Goal: Communication & Community: Answer question/provide support

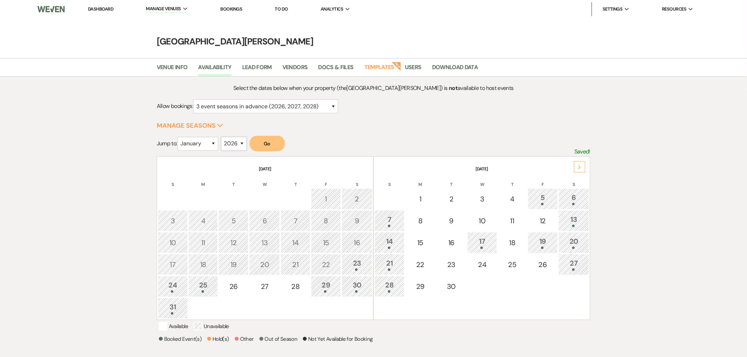
click at [239, 145] on select "2025 2026 2027 2028 2029" at bounding box center [234, 144] width 26 height 14
click at [223, 137] on select "2025 2026 2027 2028 2029" at bounding box center [234, 144] width 26 height 14
drag, startPoint x: 196, startPoint y: 139, endPoint x: 199, endPoint y: 141, distance: 3.8
click at [199, 141] on select "January February March April May June July August September October November De…" at bounding box center [197, 144] width 41 height 14
click at [179, 137] on select "January February March April May June July August September October November De…" at bounding box center [197, 144] width 41 height 14
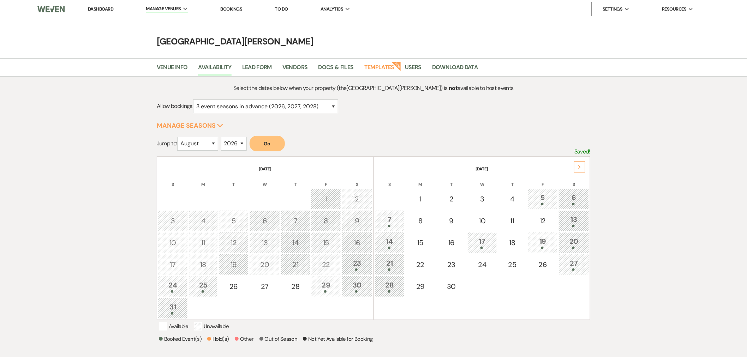
click at [269, 145] on button "Go" at bounding box center [267, 144] width 35 height 16
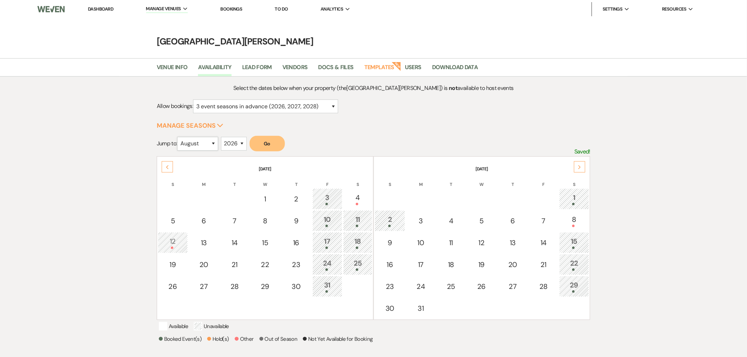
click at [208, 146] on select "January February March April May June July August September October November De…" at bounding box center [197, 144] width 41 height 14
select select "9"
click at [179, 137] on select "January February March April May June July August September October November De…" at bounding box center [197, 144] width 41 height 14
click at [276, 145] on button "Go" at bounding box center [267, 144] width 35 height 16
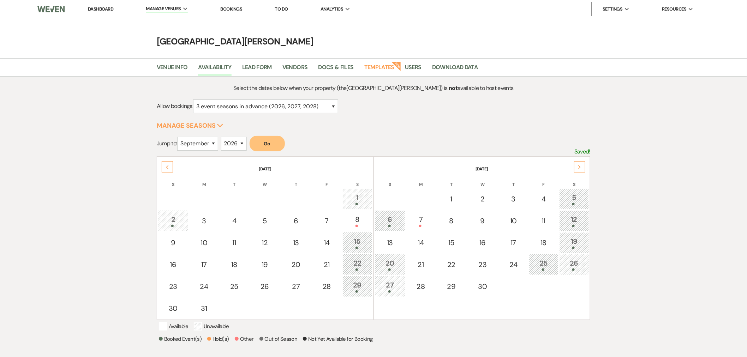
click at [582, 172] on div "Next" at bounding box center [579, 166] width 11 height 11
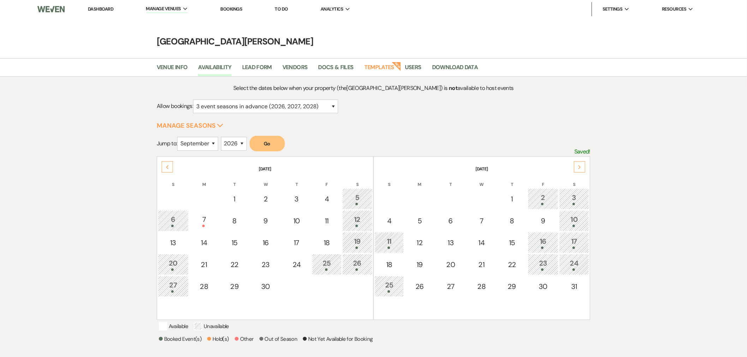
click at [381, 131] on div "Select the dates below when your property (the Stone Valley Meadows ) is not av…" at bounding box center [373, 241] width 433 height 315
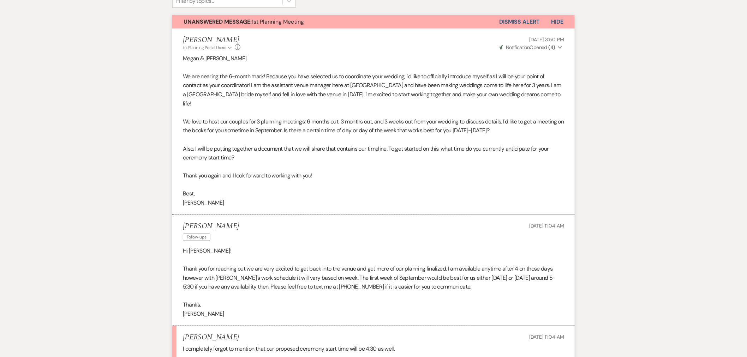
scroll to position [274, 0]
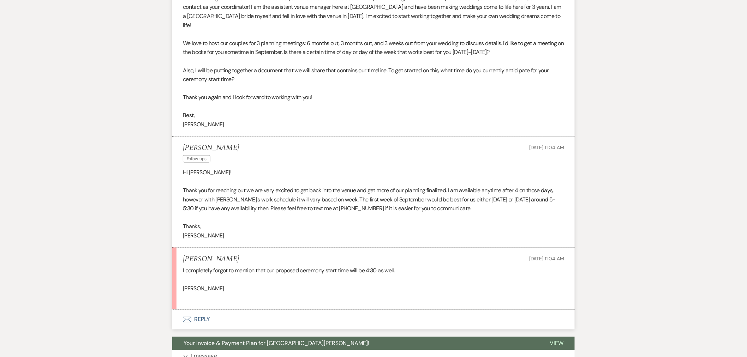
click at [230, 311] on button "Envelope Reply" at bounding box center [373, 320] width 402 height 20
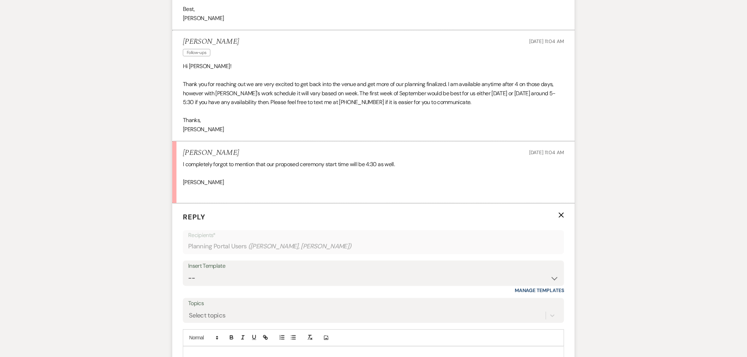
scroll to position [392, 0]
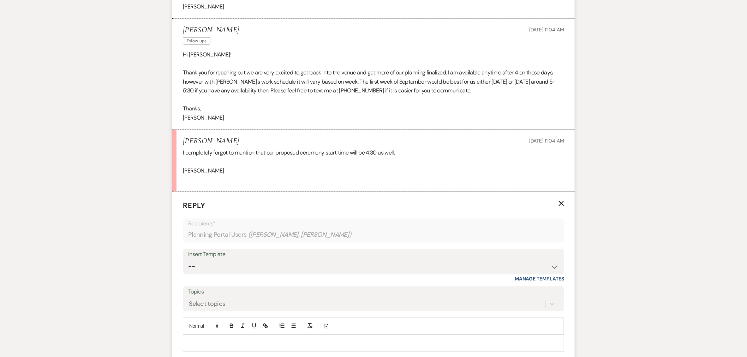
click at [281, 339] on div at bounding box center [373, 343] width 380 height 16
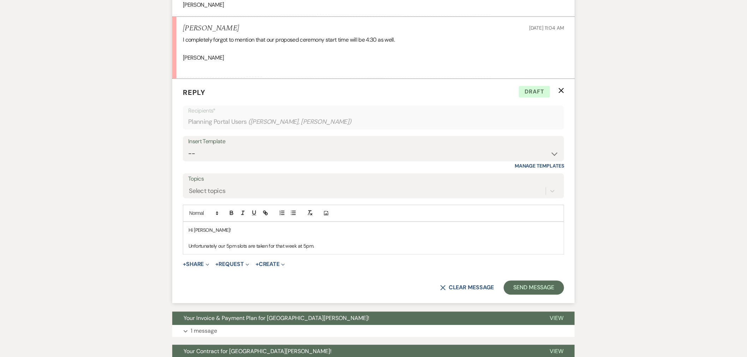
scroll to position [510, 0]
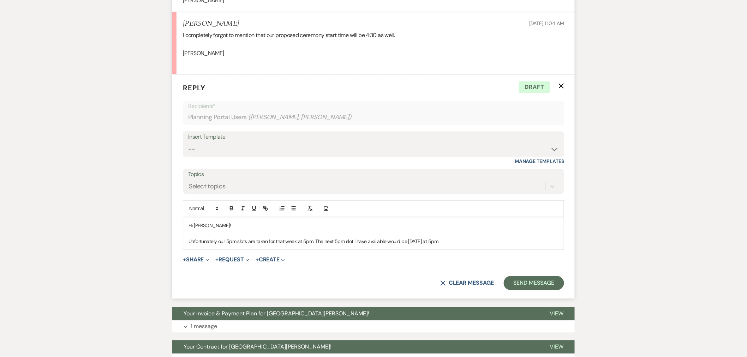
click at [451, 238] on p "Unfortunately our 5pm slots are taken for that week at 5pm. The next 5pm slot I…" at bounding box center [373, 242] width 370 height 8
click at [532, 238] on p "Unfortunately our 5pm slots are taken for that week at 5pm. The next 5pm slot I…" at bounding box center [373, 242] width 370 height 8
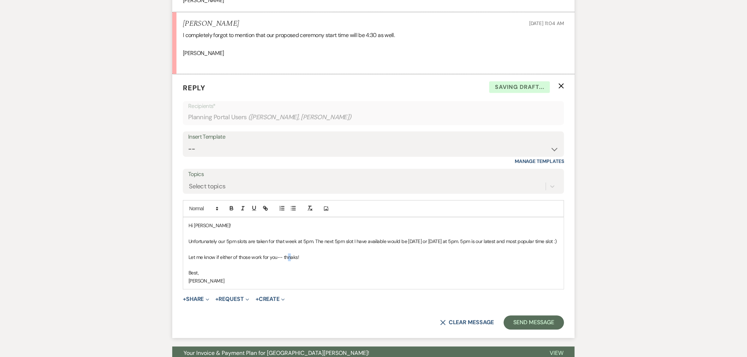
click at [290, 255] on p "Let me know if either of those work for you-- thnaks!" at bounding box center [373, 258] width 370 height 8
drag, startPoint x: 290, startPoint y: 255, endPoint x: 294, endPoint y: 260, distance: 6.3
click at [308, 267] on p at bounding box center [373, 266] width 370 height 8
click at [293, 257] on p "Let me know if either of those work for you-- thnaks!" at bounding box center [373, 258] width 370 height 8
click at [293, 273] on p "Best," at bounding box center [373, 273] width 370 height 8
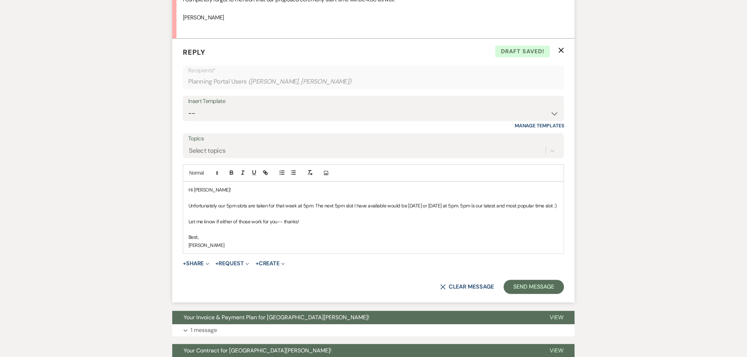
scroll to position [549, 0]
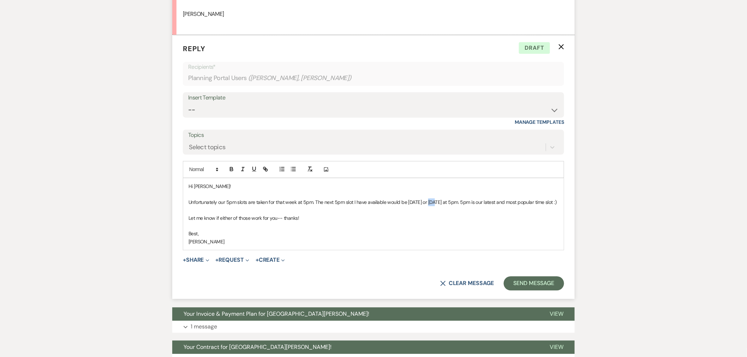
drag, startPoint x: 439, startPoint y: 195, endPoint x: 432, endPoint y: 195, distance: 6.7
click at [432, 199] on p "Unfortunately our 5pm slots are taken for that week at 5pm. The next 5pm slot I…" at bounding box center [373, 203] width 370 height 8
click at [554, 282] on button "Send Message" at bounding box center [534, 284] width 60 height 14
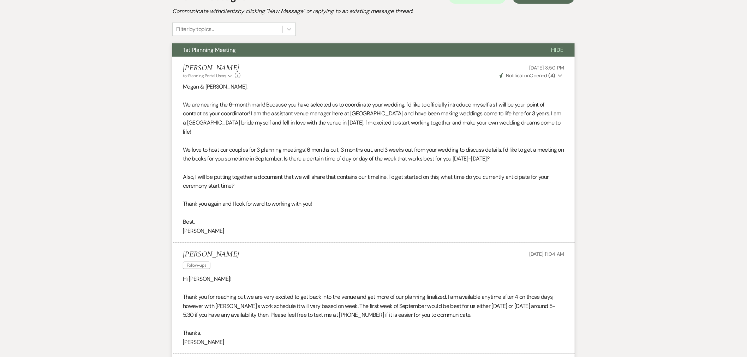
scroll to position [0, 0]
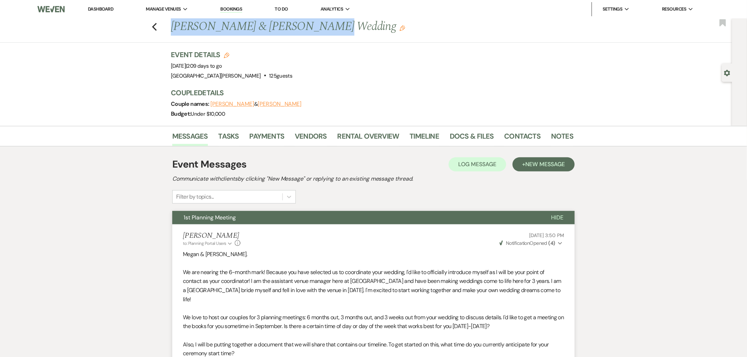
drag, startPoint x: 174, startPoint y: 26, endPoint x: 325, endPoint y: 32, distance: 150.9
click at [325, 32] on h1 "Megan Godbey & Brandon Wilson's Wedding Edit" at bounding box center [329, 26] width 316 height 17
copy h1 "Megan Godbey & Brandon Wilson"
click at [364, 139] on link "Rental Overview" at bounding box center [368, 139] width 62 height 16
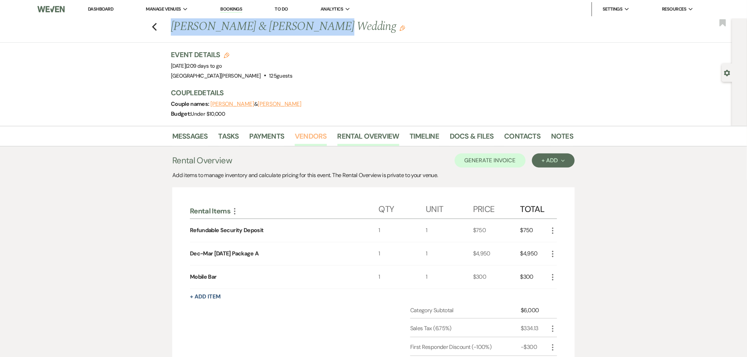
click at [305, 132] on link "Vendors" at bounding box center [311, 139] width 32 height 16
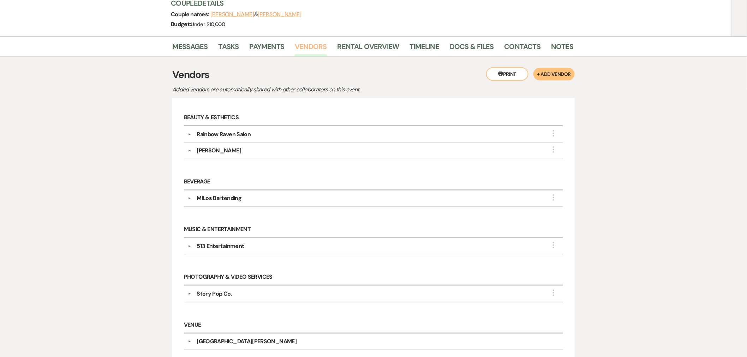
scroll to position [94, 0]
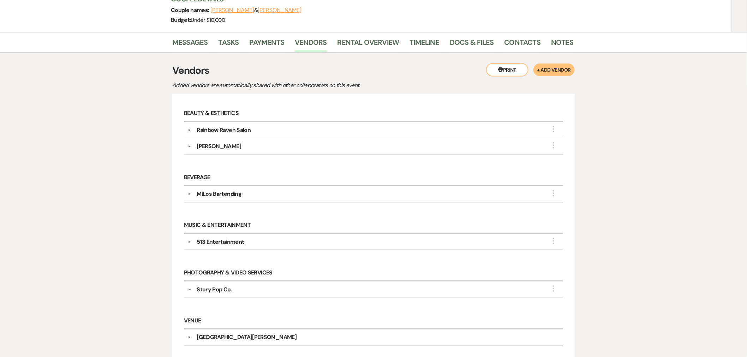
click at [212, 195] on div "MiLos Bartending" at bounding box center [219, 194] width 45 height 8
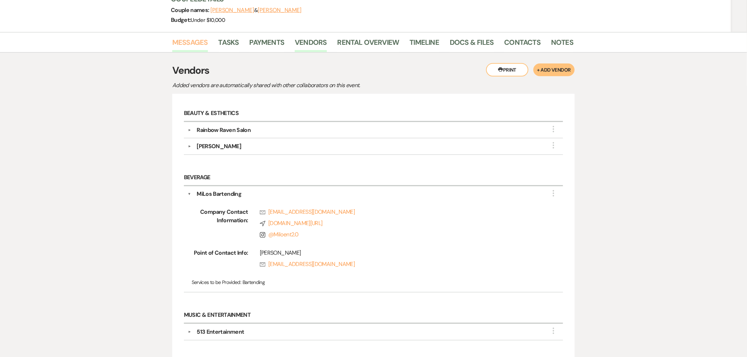
click at [186, 48] on link "Messages" at bounding box center [190, 45] width 36 height 16
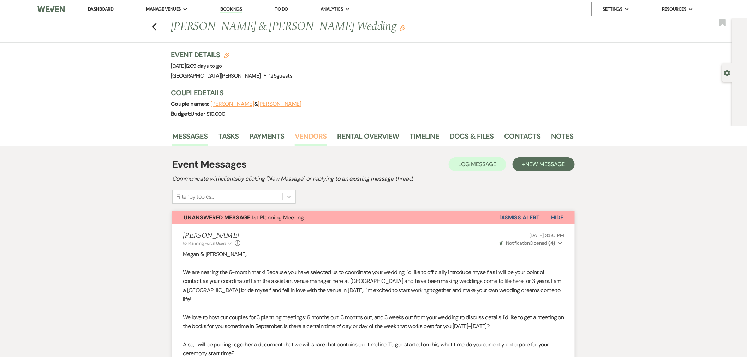
click at [306, 136] on link "Vendors" at bounding box center [311, 139] width 32 height 16
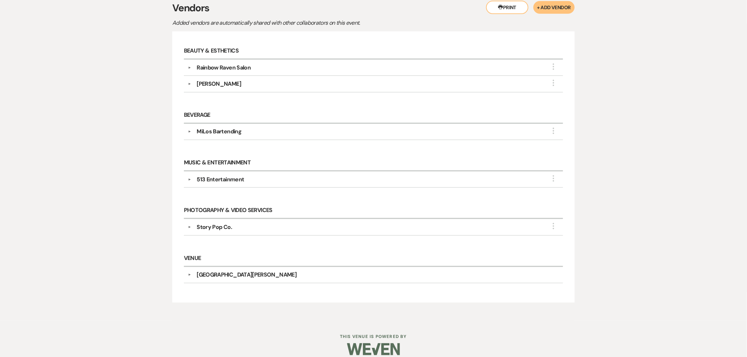
scroll to position [157, 0]
click at [200, 133] on div "MiLos Bartending" at bounding box center [219, 131] width 45 height 8
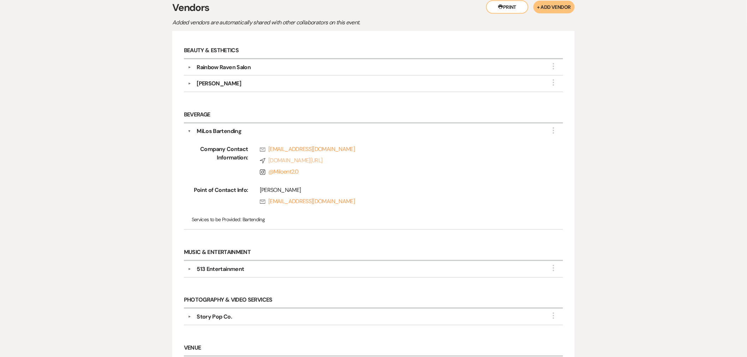
click at [319, 161] on link "Compass www.facebook.com/share/15ujFjbCgk/?mibextid=wwXIfr" at bounding box center [400, 160] width 281 height 8
click at [140, 196] on div "Messages Tasks Payments Vendors Rental Overview Timeline Docs & Files Contacts …" at bounding box center [373, 189] width 747 height 441
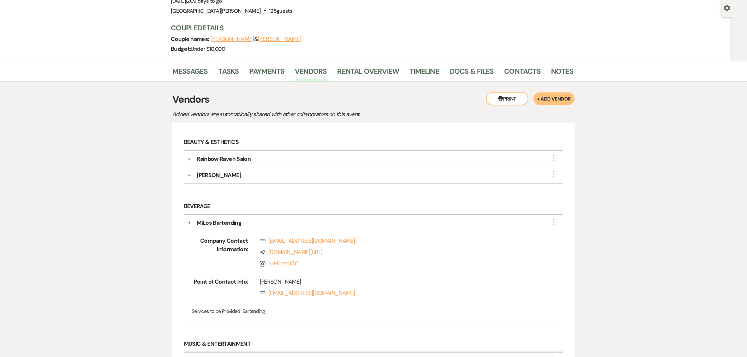
scroll to position [65, 0]
click at [195, 69] on link "Messages" at bounding box center [190, 74] width 36 height 16
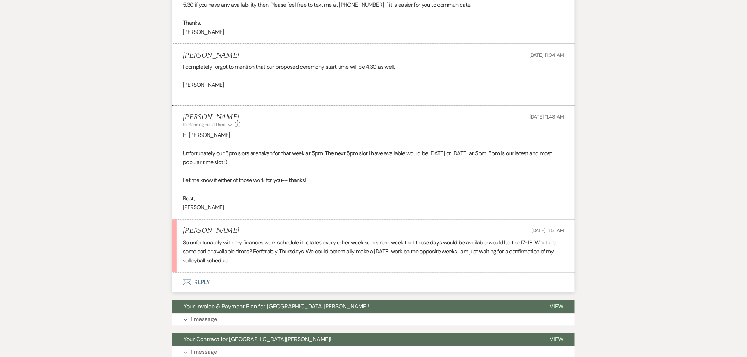
scroll to position [478, 0]
click at [290, 274] on button "Envelope Reply" at bounding box center [373, 282] width 402 height 20
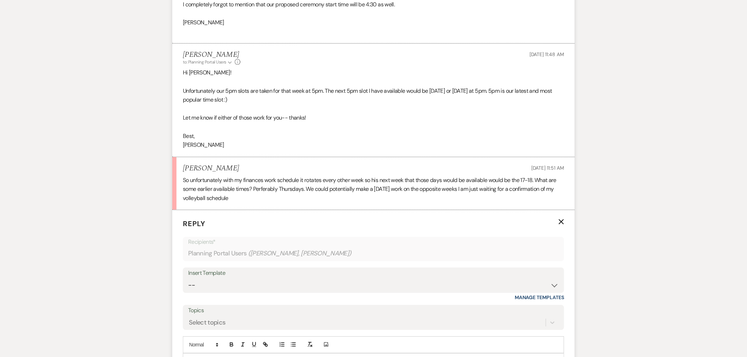
scroll to position [552, 0]
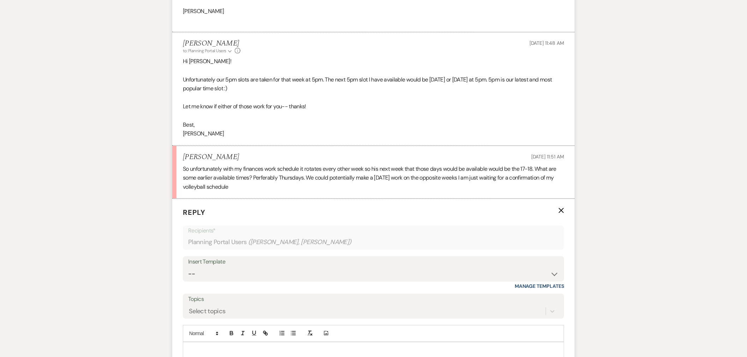
click at [300, 347] on p at bounding box center [373, 351] width 370 height 8
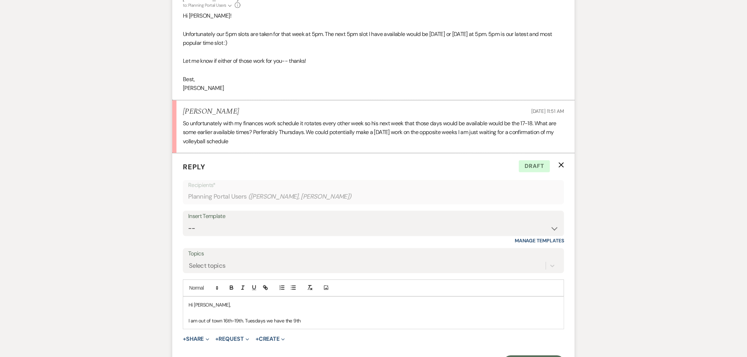
scroll to position [599, 0]
click at [312, 316] on p "I am out of town 16th-19th. Tuesdays we have the 9th" at bounding box center [373, 320] width 370 height 8
click at [417, 316] on p "I am out of town 16th-19th. Tuesdays we have the 9th 10am-4pm being the latest …" at bounding box center [373, 320] width 370 height 8
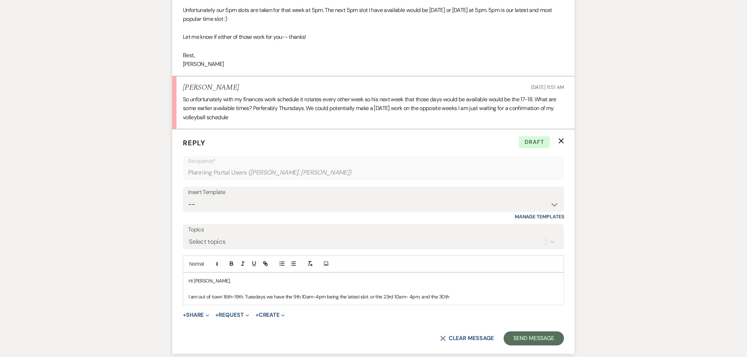
scroll to position [625, 0]
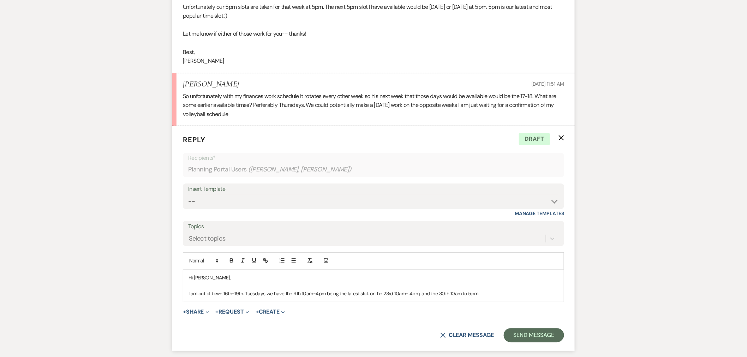
click at [246, 290] on p "I am out of town 16th-19th. Tuesdays we have the 9th 10am-4pm being the latest …" at bounding box center [373, 294] width 370 height 8
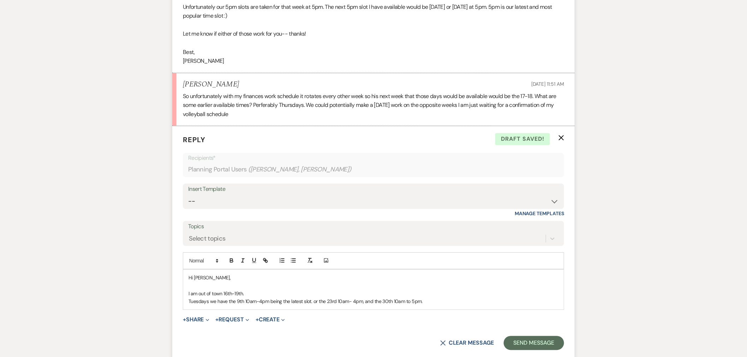
click at [426, 298] on p "Tuesdays we have the 9th 10am-4pm being the latest slot. or the 23rd 10am- 4pm,…" at bounding box center [373, 302] width 370 height 8
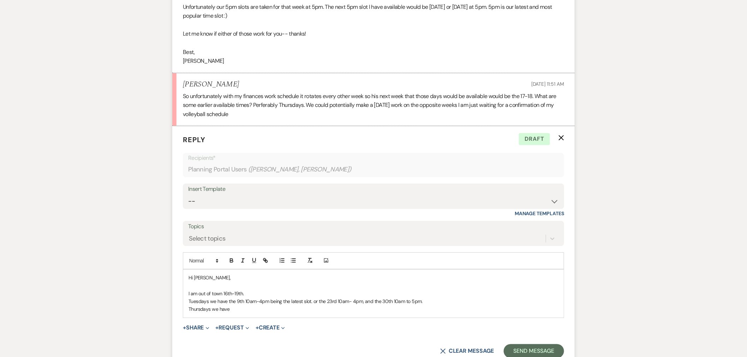
click at [326, 305] on p "Thursdays we have" at bounding box center [373, 309] width 370 height 8
click at [259, 305] on p "Thursdays we have" at bounding box center [373, 309] width 370 height 8
click at [281, 305] on p "Thursdays we have the 4th 10am-3pm," at bounding box center [373, 309] width 370 height 8
click at [307, 305] on p "Thursdays we have the 4th 10am-3pm, 11th 10am-4pm," at bounding box center [373, 309] width 370 height 8
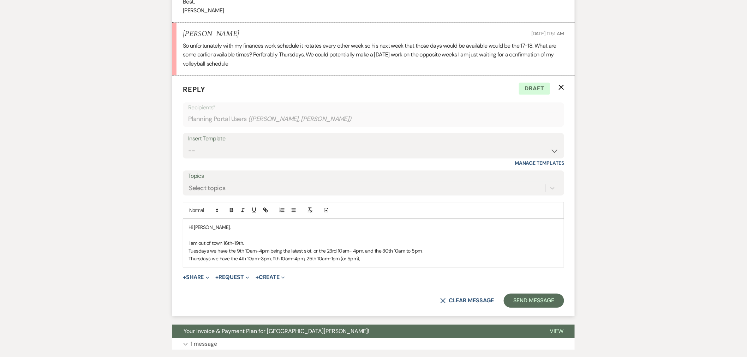
scroll to position [677, 0]
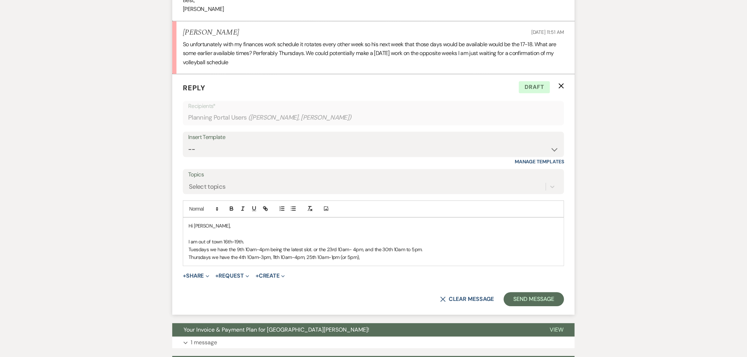
click at [359, 253] on p "Thursdays we have the 4th 10am-3pm, 11th 10am-4pm, 25th 10am-1pm (or 5pm)," at bounding box center [373, 257] width 370 height 8
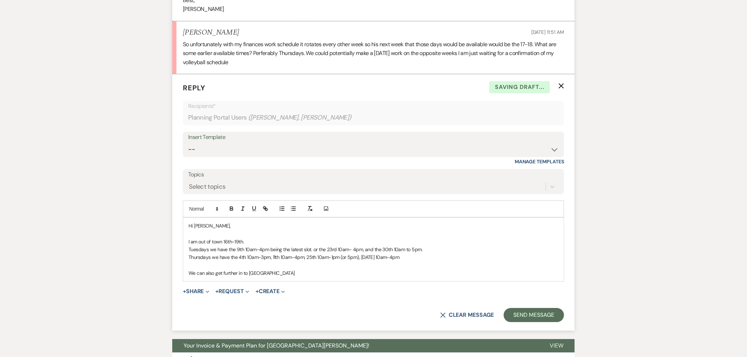
click at [253, 269] on p "We can also get further in to Ocotber" at bounding box center [373, 273] width 370 height 8
drag, startPoint x: 253, startPoint y: 265, endPoint x: 269, endPoint y: 95, distance: 171.2
click at [269, 102] on p "Recipients*" at bounding box center [373, 106] width 371 height 9
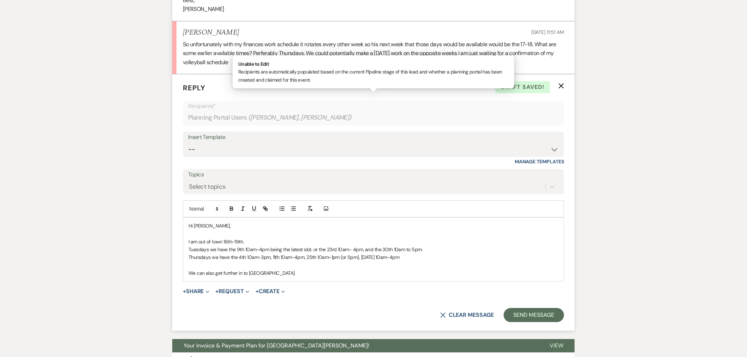
click at [258, 269] on p "We can also get further in to Ocotber" at bounding box center [373, 273] width 370 height 8
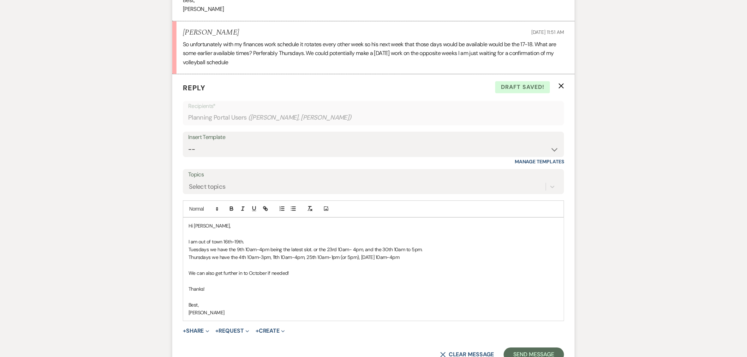
click at [262, 238] on p "I am out of town 16th-19th." at bounding box center [373, 242] width 370 height 8
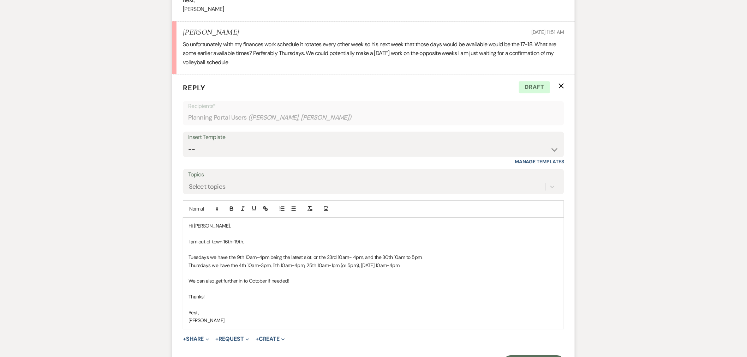
drag, startPoint x: 424, startPoint y: 247, endPoint x: 378, endPoint y: 252, distance: 46.5
click at [378, 253] on p "Tuesdays we have the 9th 10am-4pm being the latest slot. or the 23rd 10am- 4pm,…" at bounding box center [373, 257] width 370 height 8
drag, startPoint x: 439, startPoint y: 246, endPoint x: 443, endPoint y: 257, distance: 11.7
click at [443, 262] on p "Thursdays we have the 4th 10am-3pm, 11th 10am-4pm, 25th 10am-1pm (or 5pm), Oct.…" at bounding box center [373, 266] width 370 height 8
drag, startPoint x: 397, startPoint y: 257, endPoint x: 359, endPoint y: 260, distance: 37.9
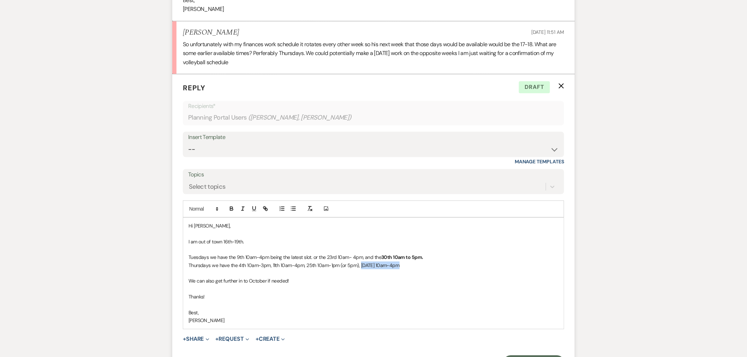
click at [359, 262] on p "Thursdays we have the 4th 10am-3pm, 11th 10am-4pm, 25th 10am-1pm (or 5pm), Oct.…" at bounding box center [373, 266] width 370 height 8
click at [400, 277] on p "We can also get further in to October if needed!" at bounding box center [373, 281] width 370 height 8
click at [372, 262] on strong "Oct. 2 10am-4pm" at bounding box center [380, 265] width 40 height 6
click at [374, 277] on p "We can also get further in to October if needed!" at bounding box center [373, 281] width 370 height 8
click at [424, 262] on p "Thursdays we have the 4th 10am-3pm, 11th 10am-4pm, 25th 10am-1pm (or 5pm), Oct.…" at bounding box center [373, 266] width 370 height 8
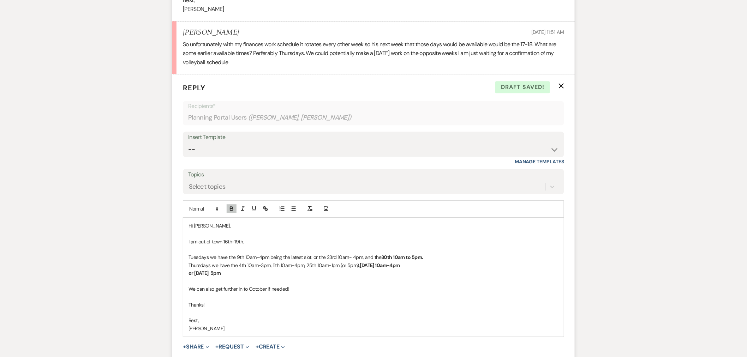
click at [221, 270] on strong "or Wednesday Oct. 1 5pm" at bounding box center [204, 273] width 32 height 6
click at [265, 269] on p "or Wednesday Oct. 1st 5pm" at bounding box center [373, 273] width 370 height 8
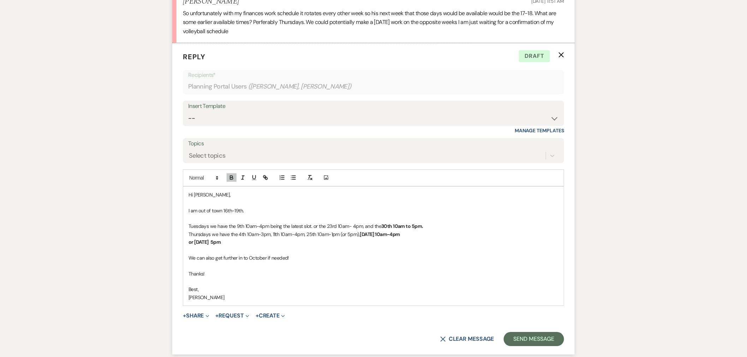
scroll to position [708, 0]
click at [539, 332] on button "Send Message" at bounding box center [534, 339] width 60 height 14
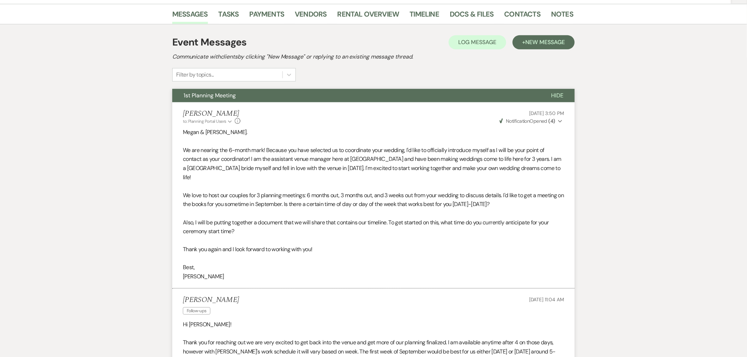
scroll to position [0, 0]
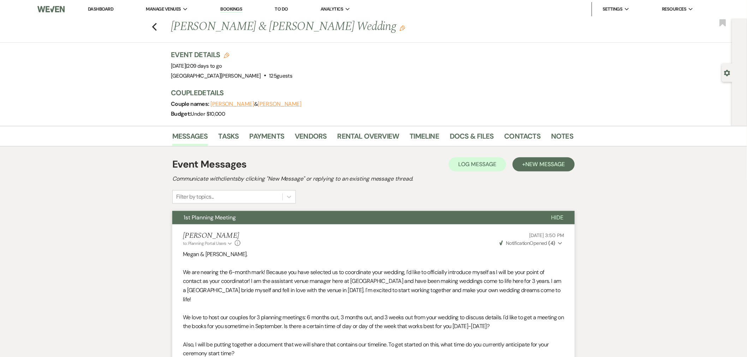
click at [101, 11] on link "Dashboard" at bounding box center [100, 9] width 25 height 6
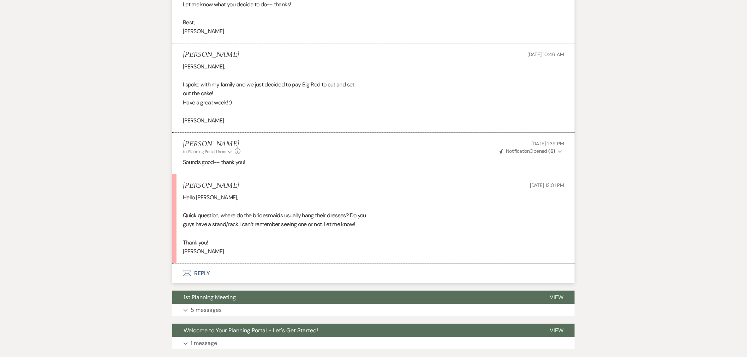
scroll to position [1119, 0]
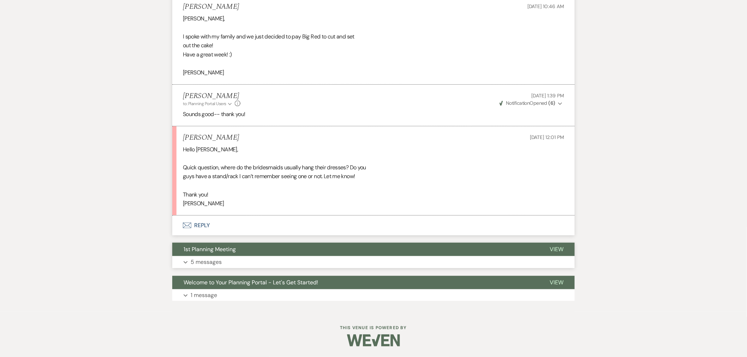
click at [307, 259] on button "Expand 5 messages" at bounding box center [373, 262] width 402 height 12
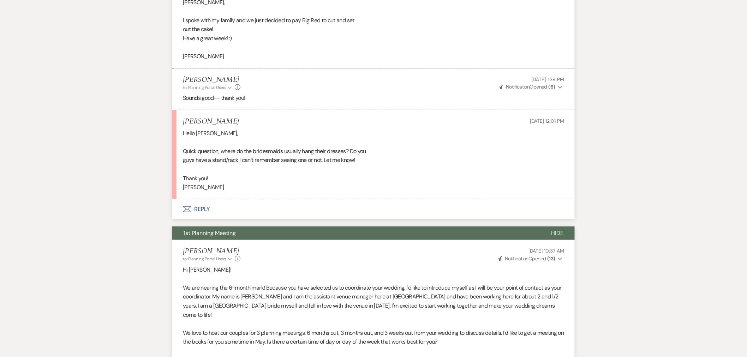
scroll to position [1135, 0]
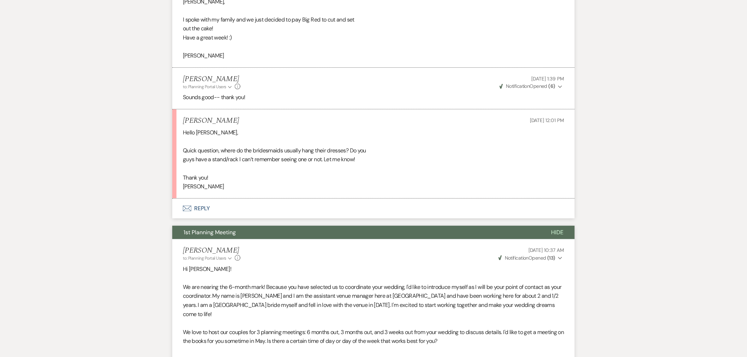
click at [301, 215] on button "Envelope Reply" at bounding box center [373, 209] width 402 height 20
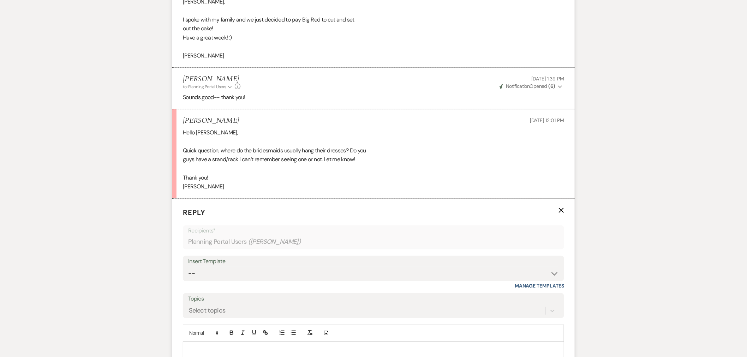
click at [312, 350] on p at bounding box center [373, 350] width 370 height 8
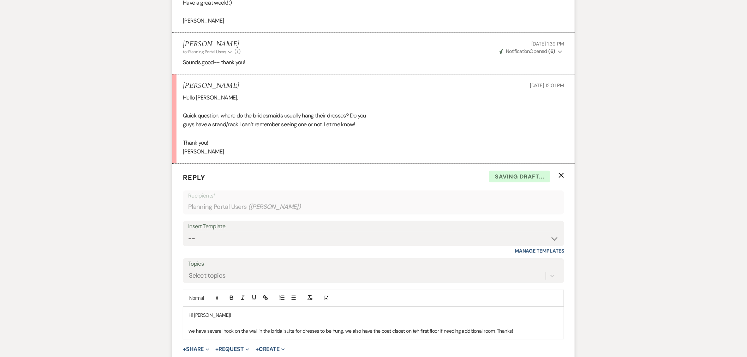
scroll to position [1170, 0]
click at [233, 333] on p "we have several hook on the wall in the bridal suite for dresses to be hung. we…" at bounding box center [373, 331] width 370 height 8
click at [260, 332] on p "we have several hooks on the wall in the bridal suite for dresses to be hung. w…" at bounding box center [373, 331] width 370 height 8
click at [416, 334] on p "we have several hooks on the wall and also in the changing rooms in the bridal …" at bounding box center [373, 335] width 370 height 16
click at [467, 332] on p "we have several hooks on the wall and also in the changing rooms in the bridal …" at bounding box center [373, 335] width 370 height 16
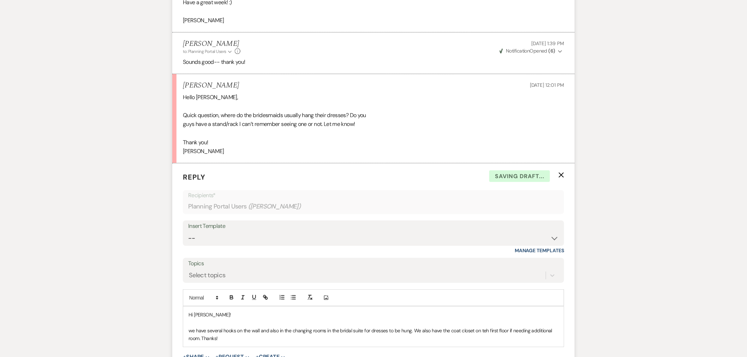
click at [488, 331] on p "we have several hooks on the wall and also in the changing rooms in the bridal …" at bounding box center [373, 335] width 370 height 16
click at [191, 331] on p "we have several hooks on the wall and also in the changing rooms in the bridal …" at bounding box center [373, 335] width 370 height 16
click at [234, 340] on p "We have several hooks on the wall and also in the changing rooms in the bridal …" at bounding box center [373, 335] width 370 height 16
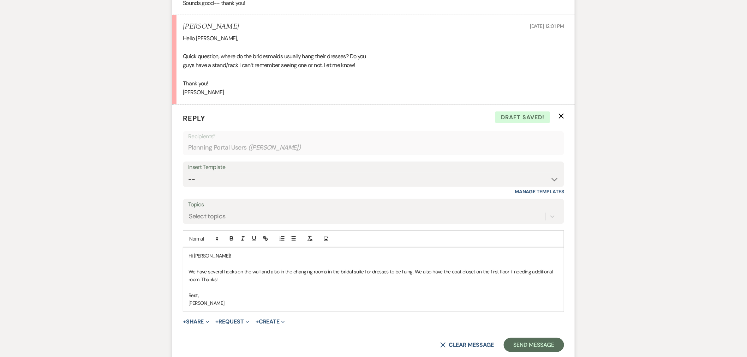
scroll to position [1230, 0]
click at [517, 344] on button "Send Message" at bounding box center [534, 345] width 60 height 14
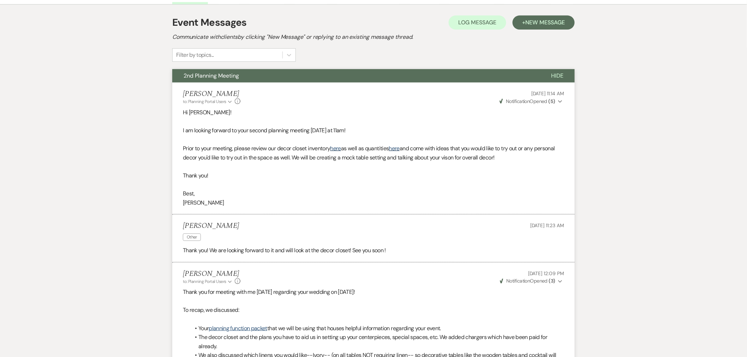
scroll to position [0, 0]
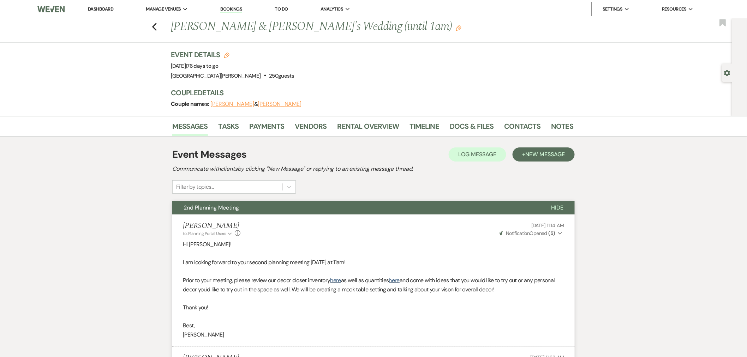
click at [94, 7] on link "Dashboard" at bounding box center [100, 9] width 25 height 6
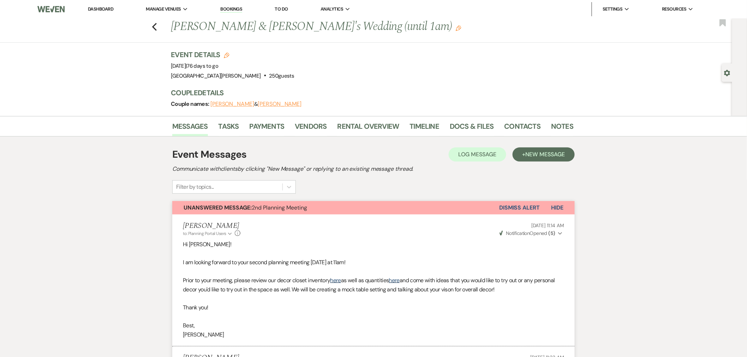
click at [517, 211] on button "Dismiss Alert" at bounding box center [519, 207] width 41 height 13
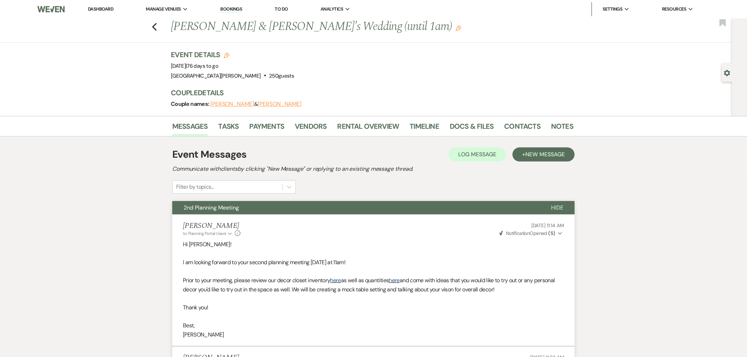
click at [106, 11] on link "Dashboard" at bounding box center [100, 9] width 25 height 6
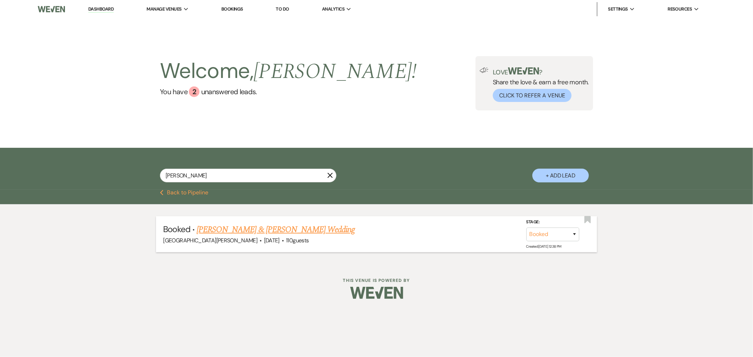
type input "[PERSON_NAME]"
click at [265, 230] on link "[PERSON_NAME] & [PERSON_NAME] Wedding" at bounding box center [276, 229] width 158 height 13
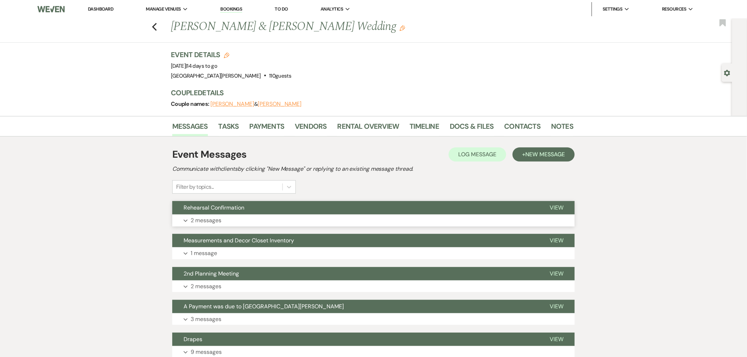
click at [321, 205] on button "Rehearsal Confirmation" at bounding box center [355, 207] width 366 height 13
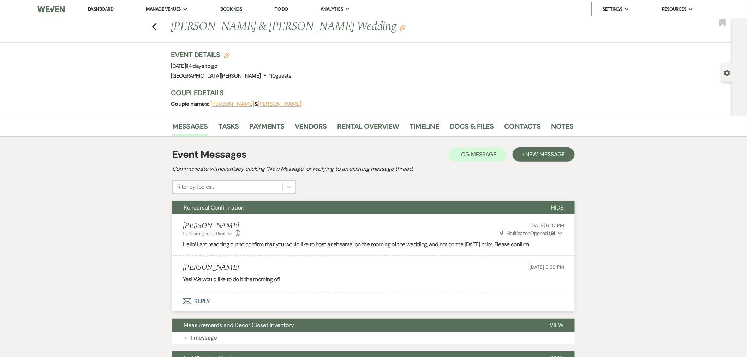
click at [284, 45] on div "Previous [PERSON_NAME] & [PERSON_NAME] Wedding Edit Bookmark Gear Settings Even…" at bounding box center [366, 67] width 732 height 98
click at [380, 128] on link "Rental Overview" at bounding box center [368, 129] width 62 height 16
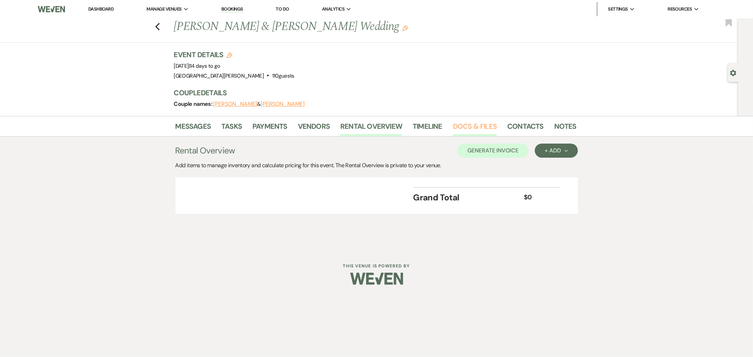
click at [474, 125] on link "Docs & Files" at bounding box center [475, 129] width 44 height 16
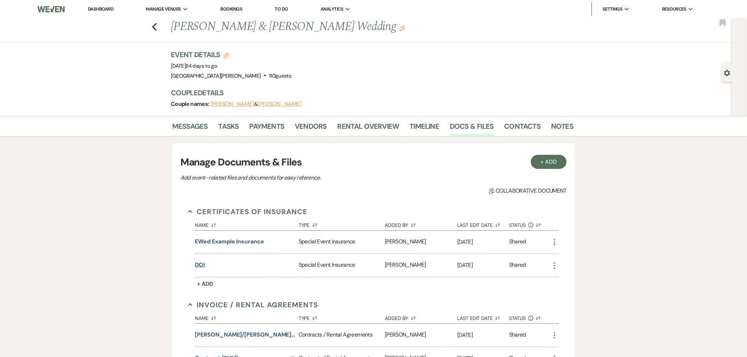
click at [200, 266] on button "DOI" at bounding box center [200, 265] width 10 height 8
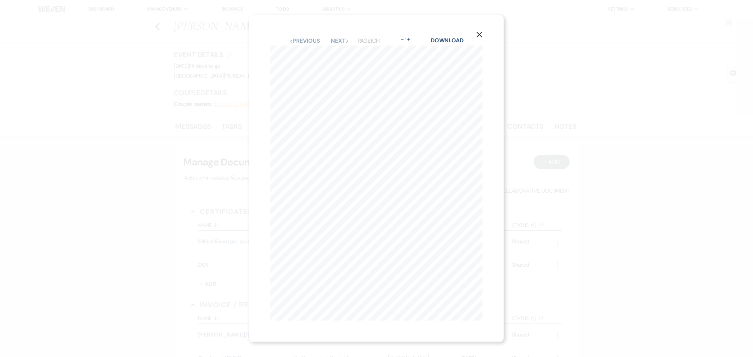
click at [482, 32] on icon "X" at bounding box center [479, 34] width 6 height 6
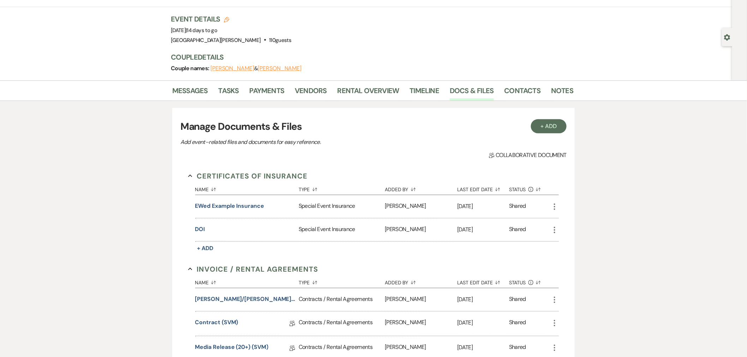
scroll to position [78, 0]
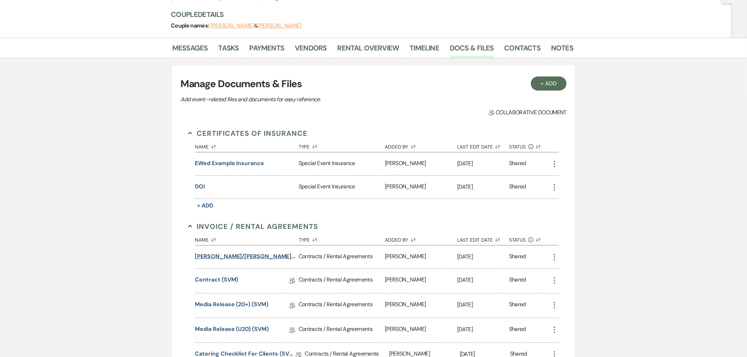
click at [249, 258] on button "[PERSON_NAME]/[PERSON_NAME] Wedding" at bounding box center [245, 256] width 101 height 8
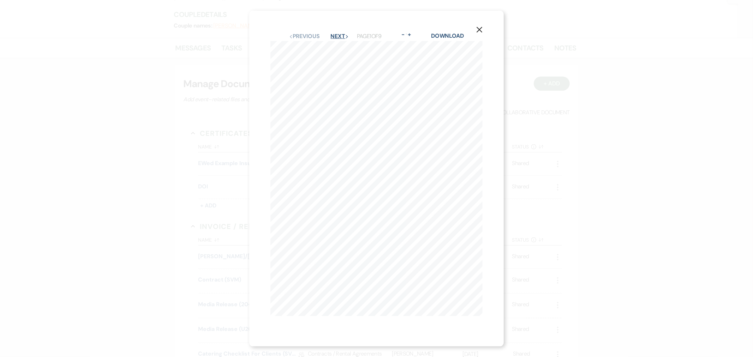
click at [343, 34] on button "Next Next" at bounding box center [340, 37] width 18 height 6
click at [343, 38] on button "Next Next" at bounding box center [339, 41] width 18 height 6
click at [482, 32] on use "button" at bounding box center [479, 35] width 6 height 6
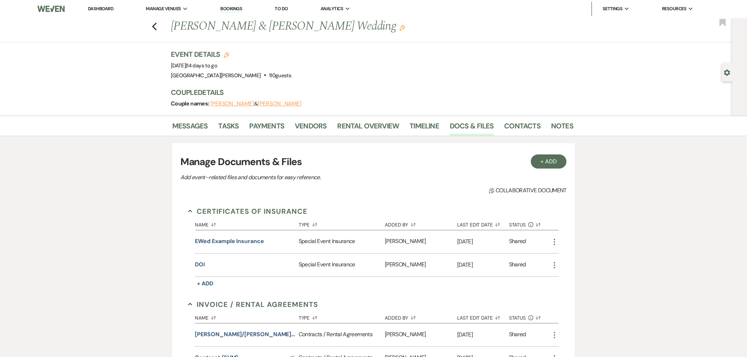
scroll to position [0, 0]
click at [222, 129] on link "Tasks" at bounding box center [228, 129] width 20 height 16
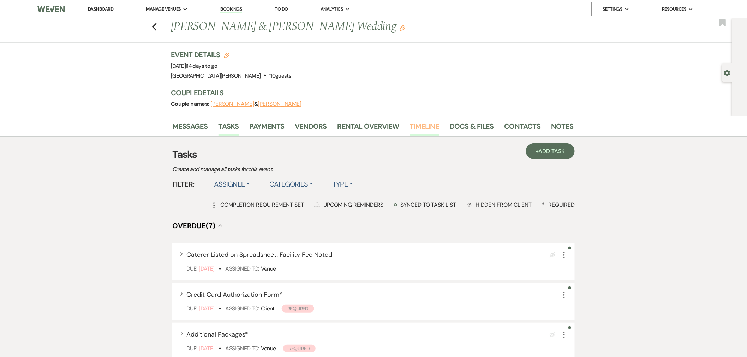
click at [427, 130] on link "Timeline" at bounding box center [425, 129] width 30 height 16
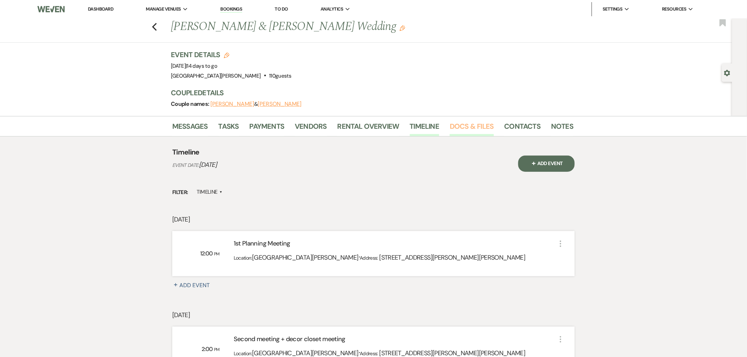
drag, startPoint x: 471, startPoint y: 127, endPoint x: 469, endPoint y: 131, distance: 4.3
click at [471, 127] on link "Docs & Files" at bounding box center [472, 129] width 44 height 16
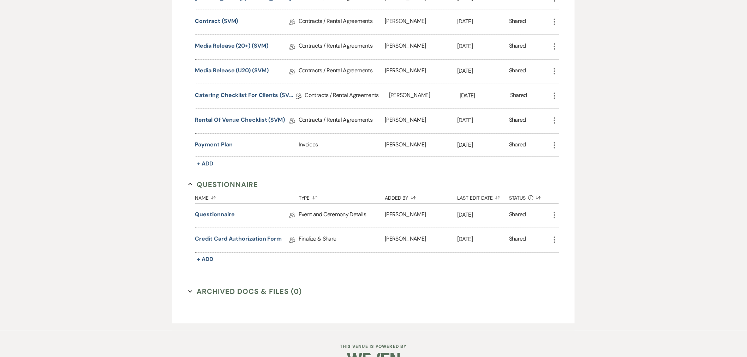
scroll to position [356, 0]
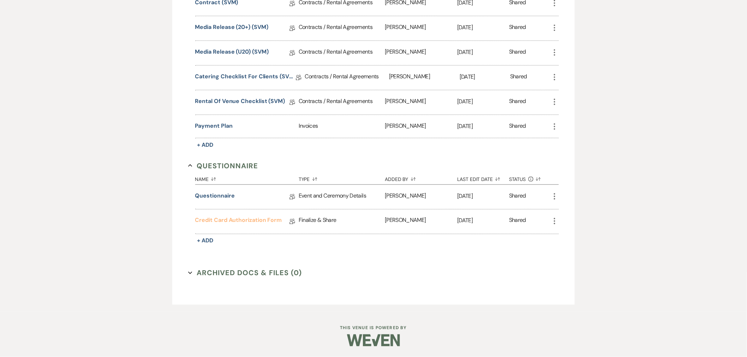
click at [267, 219] on link "Credit Card Authorization Form" at bounding box center [238, 221] width 87 height 11
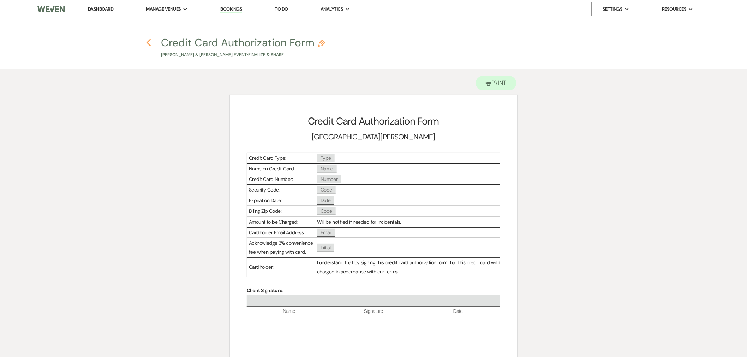
click at [151, 41] on icon "Previous" at bounding box center [148, 42] width 5 height 8
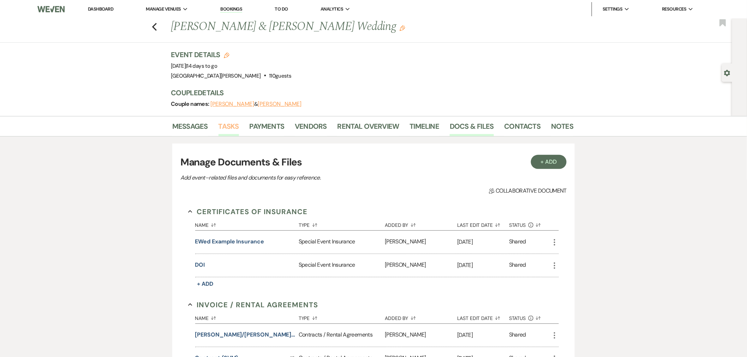
click at [228, 124] on link "Tasks" at bounding box center [228, 129] width 20 height 16
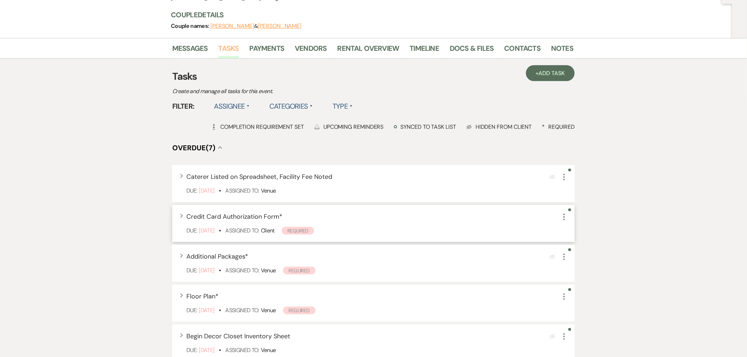
scroll to position [78, 0]
click at [563, 256] on icon "More" at bounding box center [564, 256] width 8 height 8
click at [581, 290] on button "Archive Archive" at bounding box center [594, 292] width 68 height 11
click at [563, 256] on icon "More" at bounding box center [564, 256] width 8 height 8
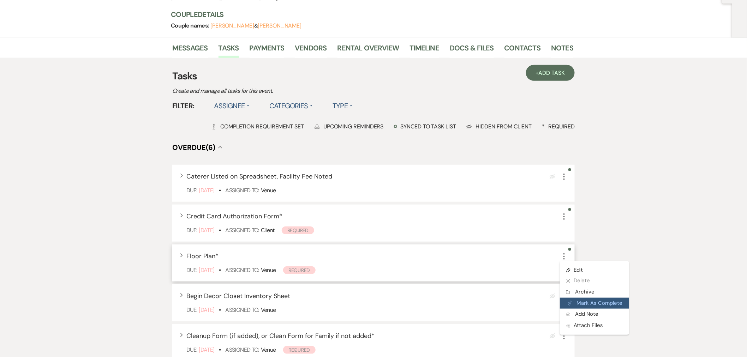
click at [585, 299] on button "Plan Portal Link Mark As Complete" at bounding box center [594, 303] width 69 height 11
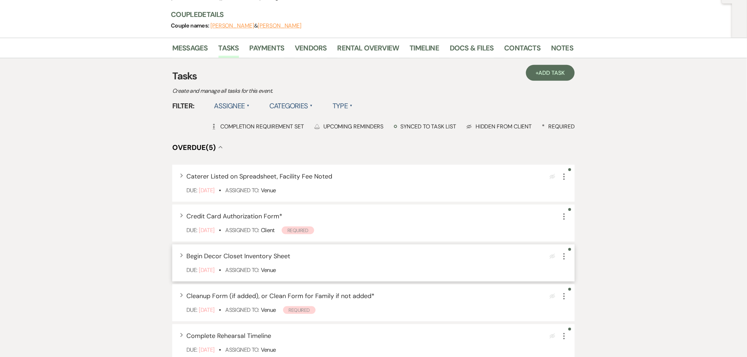
click at [566, 252] on icon "More" at bounding box center [564, 256] width 8 height 8
click at [591, 298] on button "Plan Portal Link Mark As Complete" at bounding box center [594, 303] width 69 height 11
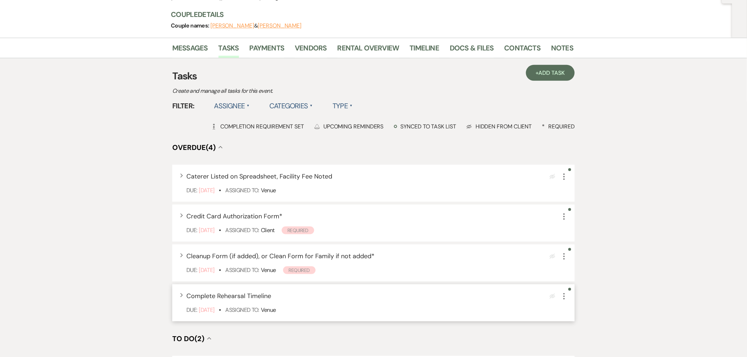
click at [566, 299] on icon "More" at bounding box center [564, 296] width 8 height 8
click at [591, 329] on button "Archive Archive" at bounding box center [594, 331] width 68 height 11
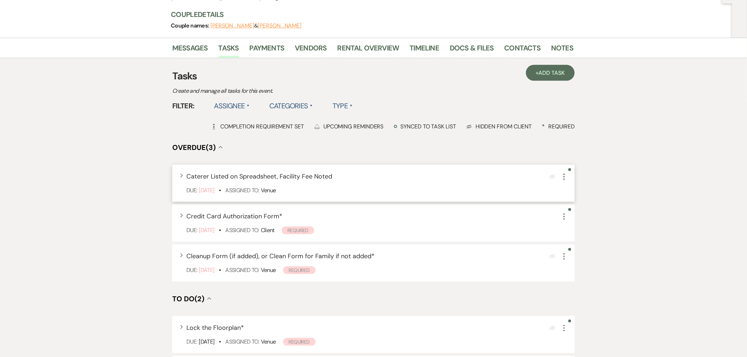
click at [511, 178] on div "Expand Caterer Listed on Spreadsheet, Facility Fee Noted Eye Blocked More" at bounding box center [376, 177] width 381 height 10
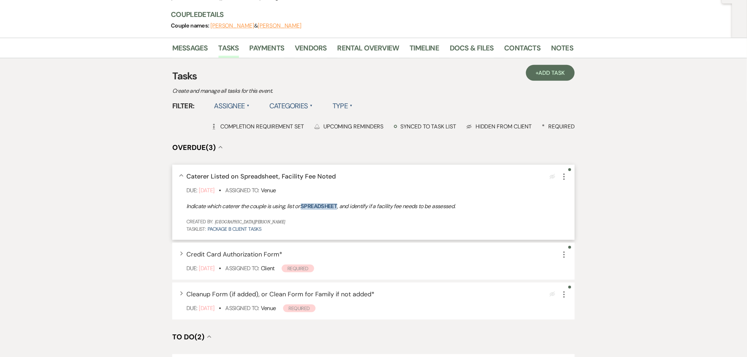
click at [332, 208] on link "spreadsheet" at bounding box center [319, 206] width 36 height 7
click at [564, 175] on icon "More" at bounding box center [564, 177] width 8 height 8
click at [586, 226] on button "Plan Portal Link Mark As Complete" at bounding box center [594, 223] width 69 height 11
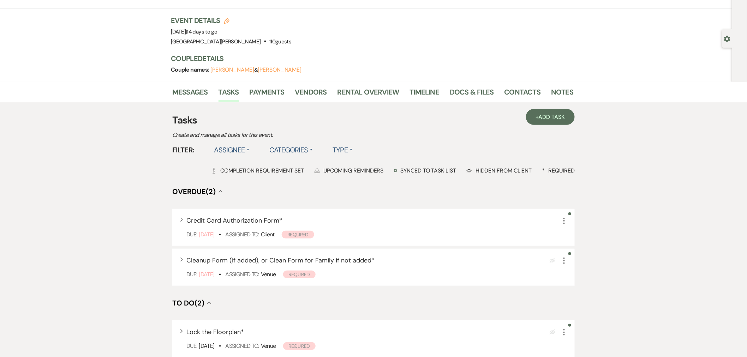
scroll to position [0, 0]
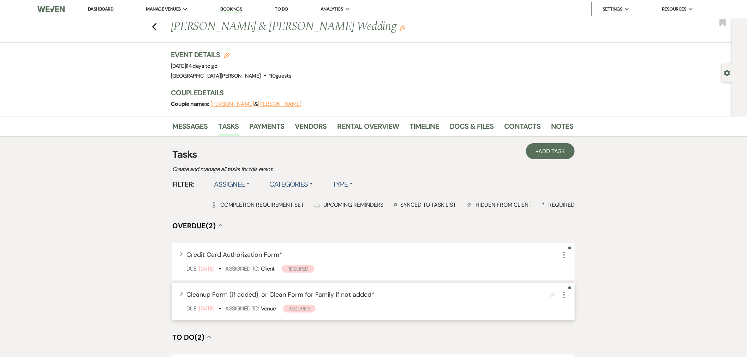
click at [565, 297] on icon "More" at bounding box center [564, 295] width 8 height 8
click at [589, 334] on button "Archive Archive" at bounding box center [594, 330] width 68 height 11
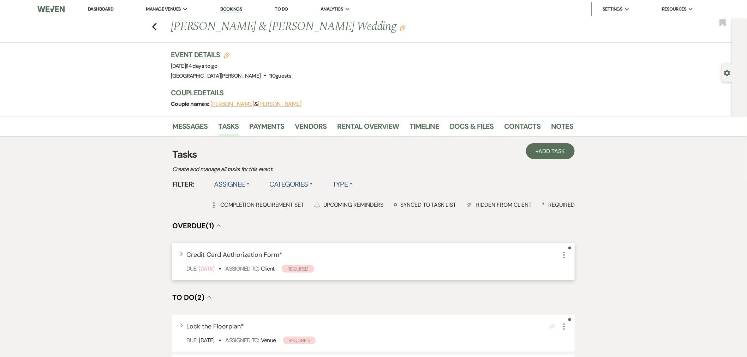
click at [340, 262] on div "Expand Credit Card Authorization Form * More Due: Mar 06 25 • Assigned To: Clie…" at bounding box center [373, 261] width 402 height 37
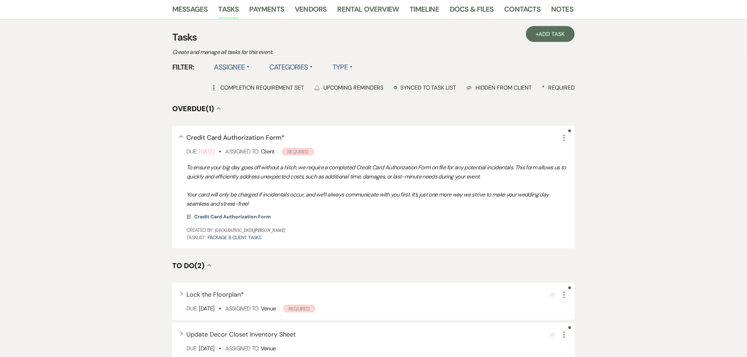
scroll to position [118, 0]
click at [262, 216] on span "Credit Card Authorization Form" at bounding box center [232, 216] width 77 height 6
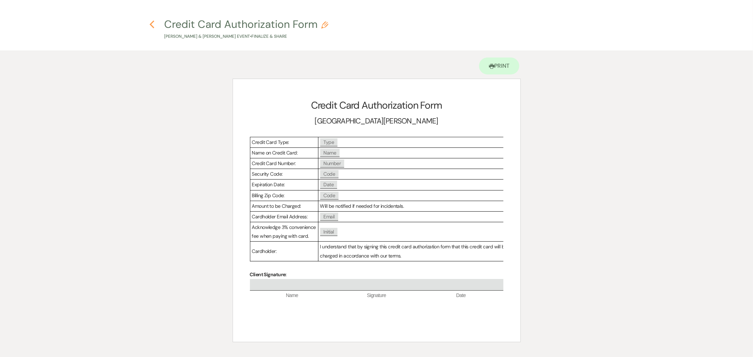
click at [152, 22] on use "button" at bounding box center [152, 24] width 5 height 8
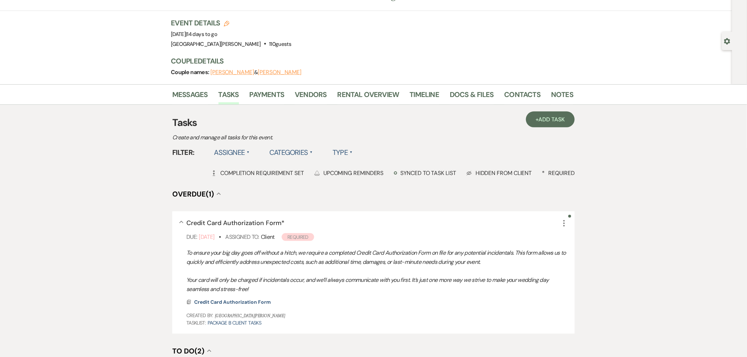
scroll to position [0, 0]
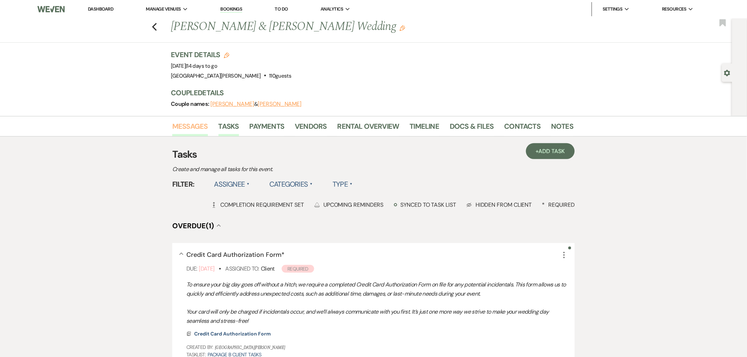
click at [187, 124] on link "Messages" at bounding box center [190, 129] width 36 height 16
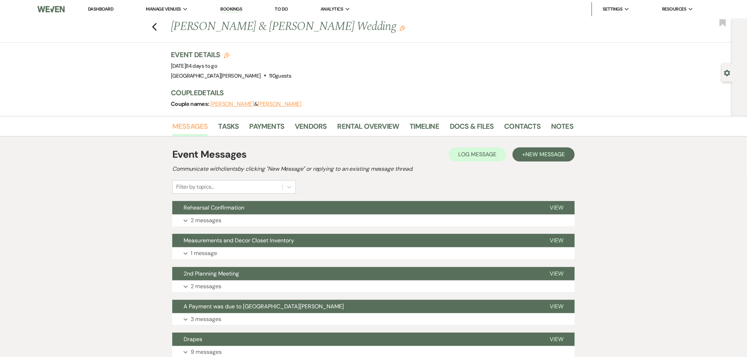
scroll to position [39, 0]
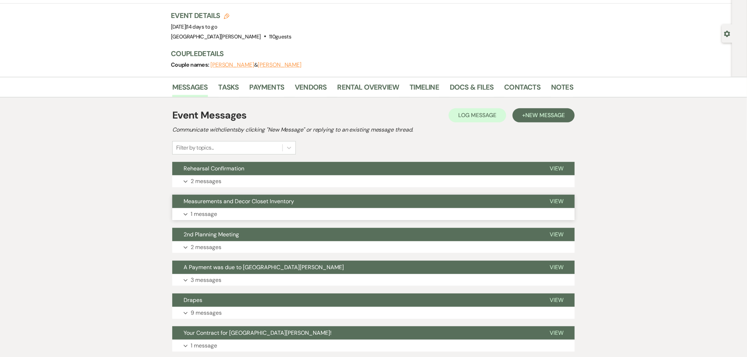
click at [389, 203] on button "Measurements and Decor Closet Inventory" at bounding box center [355, 201] width 366 height 13
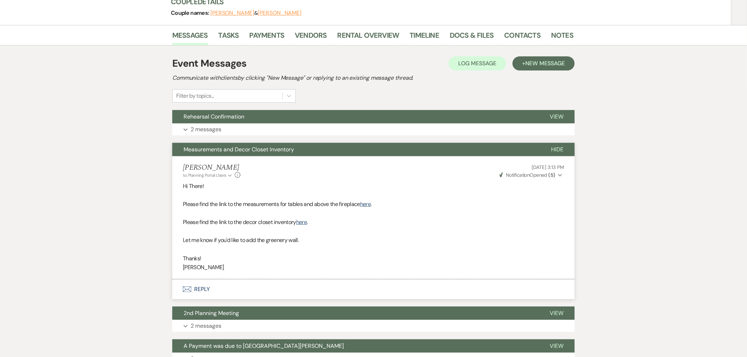
scroll to position [196, 0]
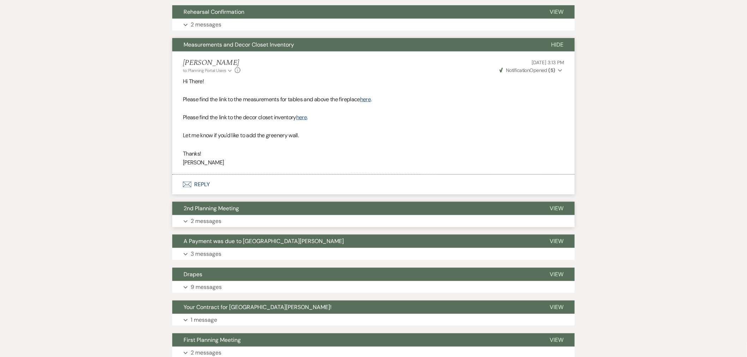
click at [200, 213] on button "2nd Planning Meeting" at bounding box center [355, 208] width 366 height 13
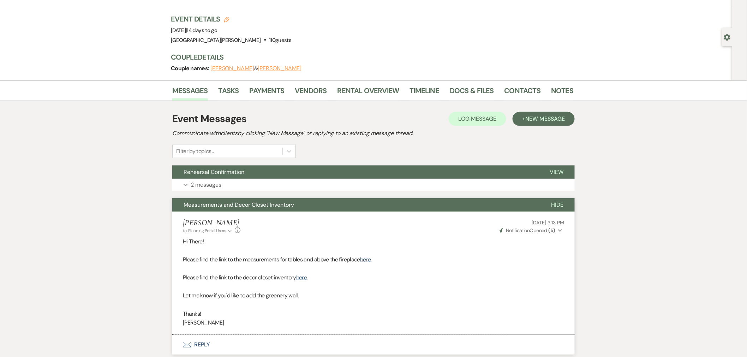
scroll to position [0, 0]
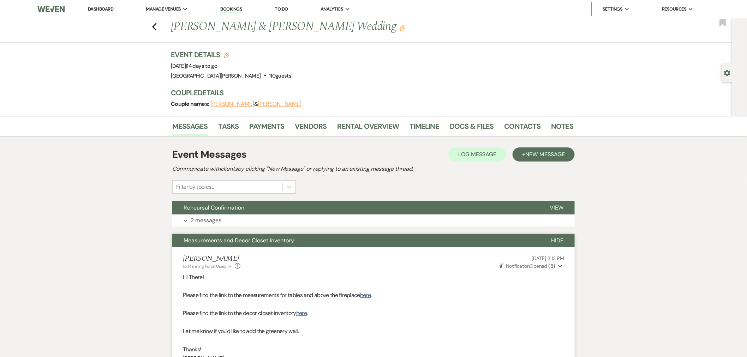
click at [100, 10] on link "Dashboard" at bounding box center [100, 9] width 25 height 6
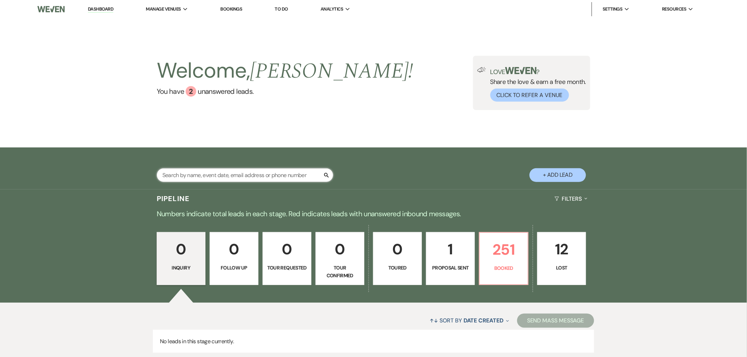
click at [279, 175] on input "text" at bounding box center [245, 175] width 176 height 14
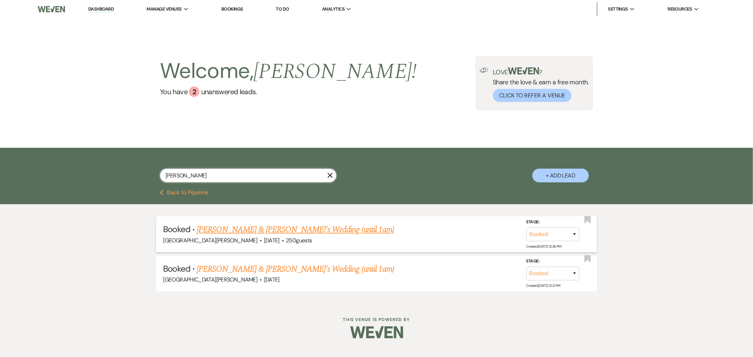
type input "mallory"
click at [295, 228] on link "Mallory Caproni & Martini's Wedding (until 1am)" at bounding box center [295, 229] width 197 height 13
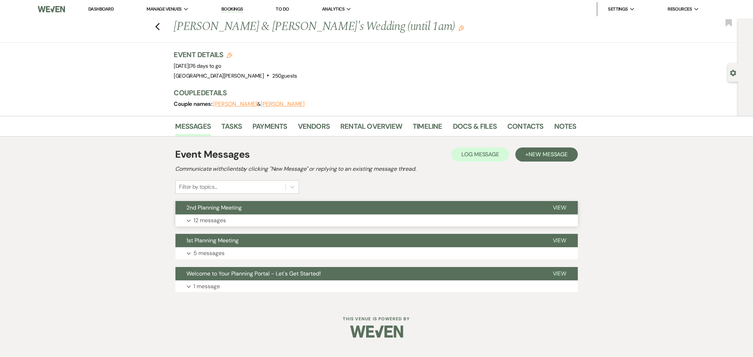
click at [392, 212] on button "2nd Planning Meeting" at bounding box center [358, 207] width 366 height 13
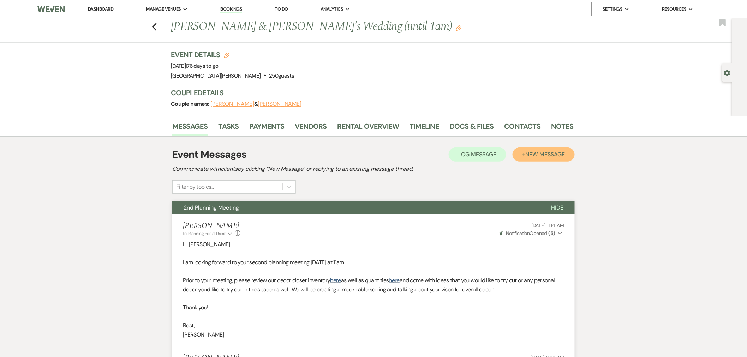
click at [558, 148] on button "+ New Message" at bounding box center [543, 155] width 62 height 14
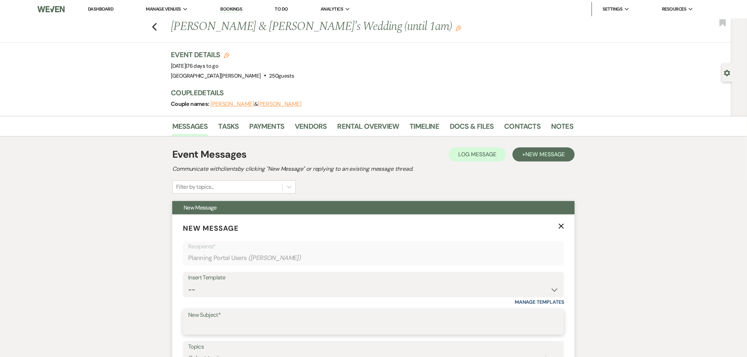
click at [236, 323] on input "New Subject*" at bounding box center [373, 327] width 371 height 14
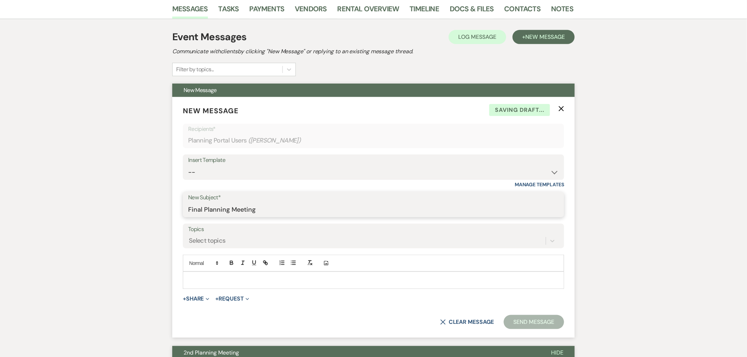
type input "Final Planning Meeting"
click at [257, 284] on p at bounding box center [373, 280] width 370 height 8
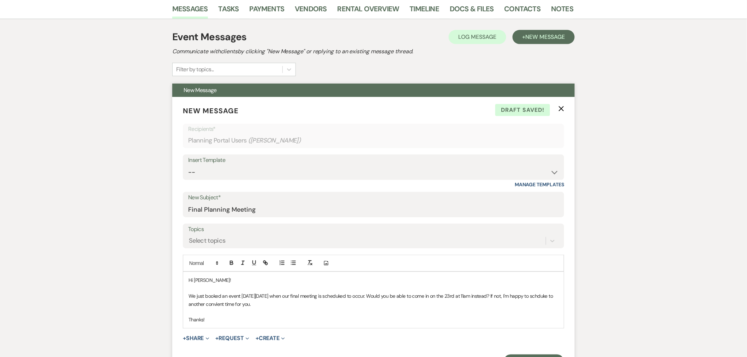
click at [356, 294] on p "We just booked an event on Wednesday Oct. 22 when our final meeting is scheduke…" at bounding box center [373, 300] width 370 height 16
click at [199, 304] on p "We just booked an event on Wednesday Oct. 22 when our final meeting is schedule…" at bounding box center [373, 300] width 370 height 16
click at [187, 305] on div "Hi Mallory! We just booked an event on Wednesday Oct. 22 when our final meeting…" at bounding box center [373, 300] width 380 height 56
click at [251, 305] on p "We just booked an event on Wednesday Oct. 22 when our final meeting is schedule…" at bounding box center [373, 300] width 370 height 16
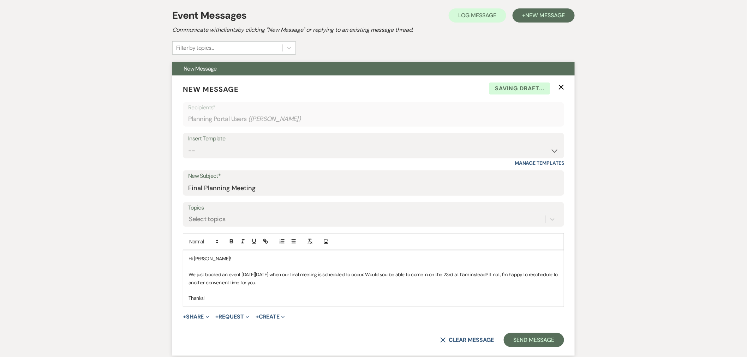
scroll to position [157, 0]
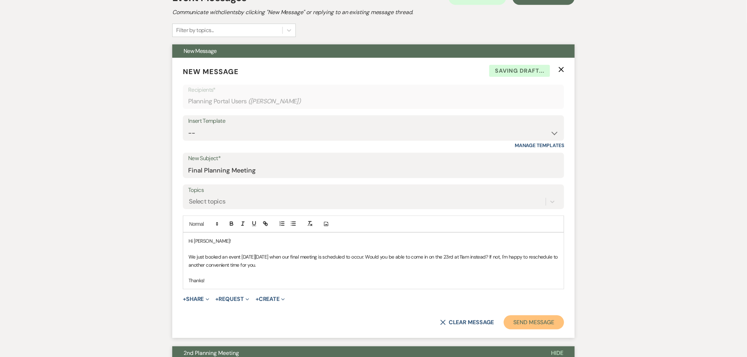
click at [546, 319] on button "Send Message" at bounding box center [534, 323] width 60 height 14
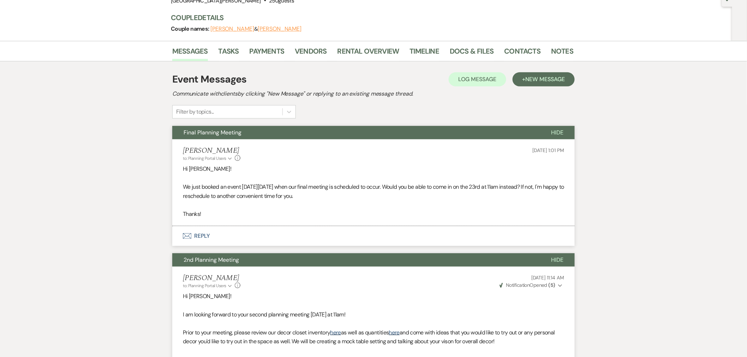
scroll to position [0, 0]
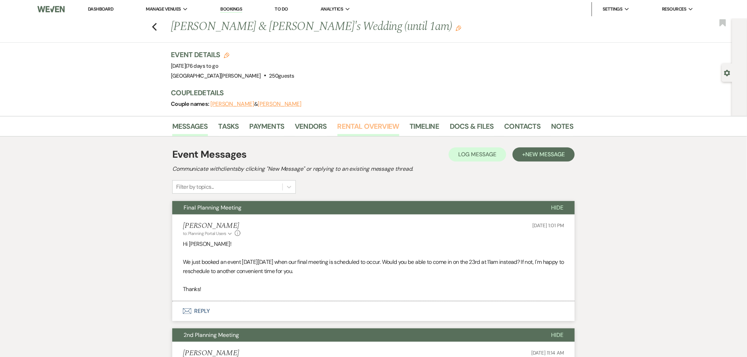
click at [347, 125] on link "Rental Overview" at bounding box center [368, 129] width 62 height 16
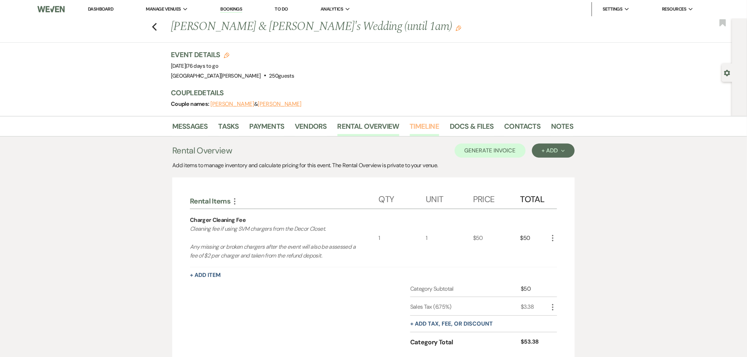
click at [430, 126] on link "Timeline" at bounding box center [425, 129] width 30 height 16
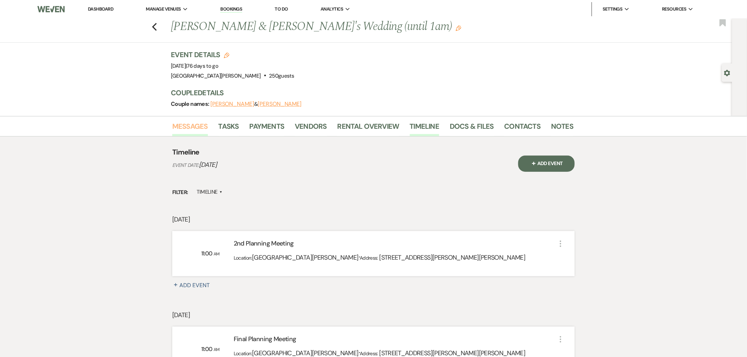
click at [181, 124] on link "Messages" at bounding box center [190, 129] width 36 height 16
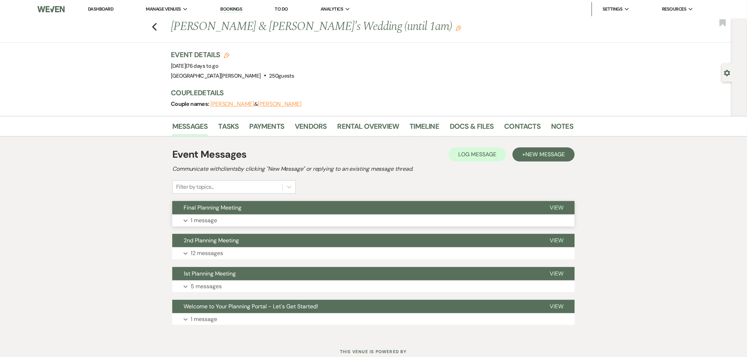
click at [313, 209] on button "Final Planning Meeting" at bounding box center [355, 207] width 366 height 13
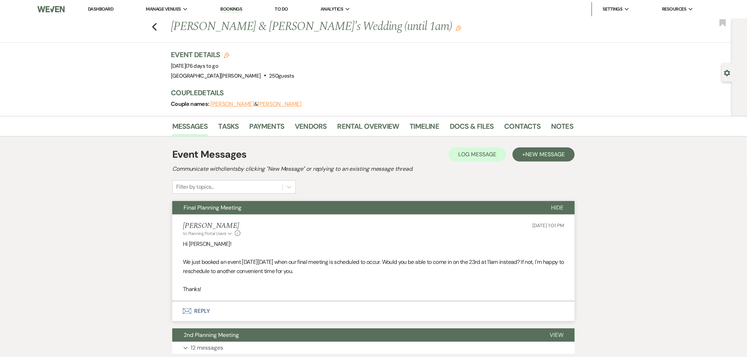
click at [106, 7] on link "Dashboard" at bounding box center [100, 9] width 25 height 6
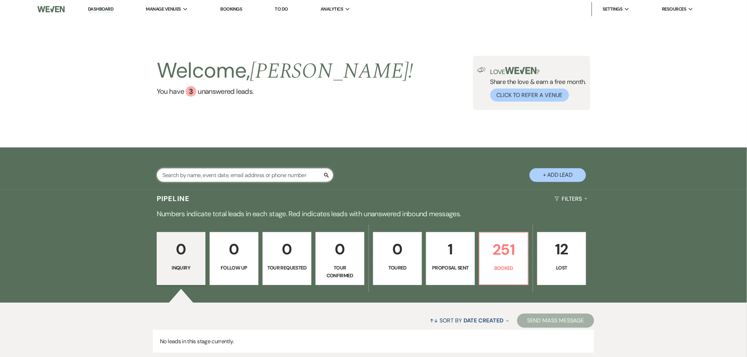
click at [227, 170] on input "text" at bounding box center [245, 175] width 176 height 14
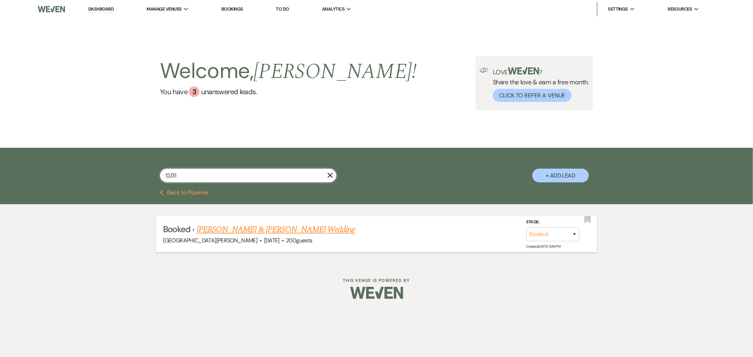
type input "12/31"
click at [267, 230] on link "Kristina Groppenbecker & Michael Moore's Wedding" at bounding box center [276, 229] width 158 height 13
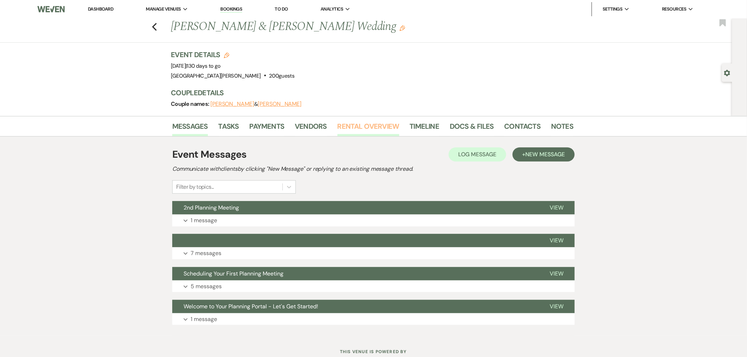
click at [368, 128] on link "Rental Overview" at bounding box center [368, 129] width 62 height 16
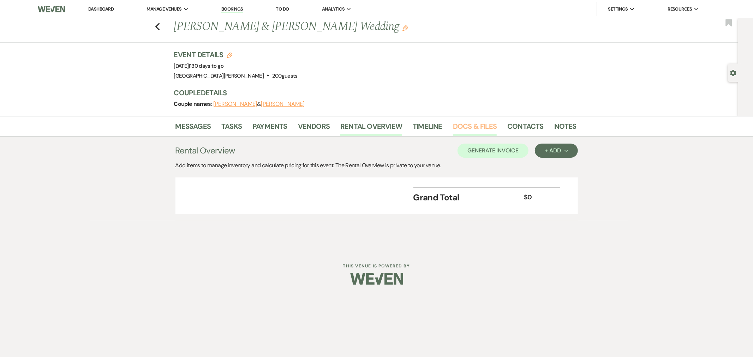
click at [487, 130] on link "Docs & Files" at bounding box center [475, 129] width 44 height 16
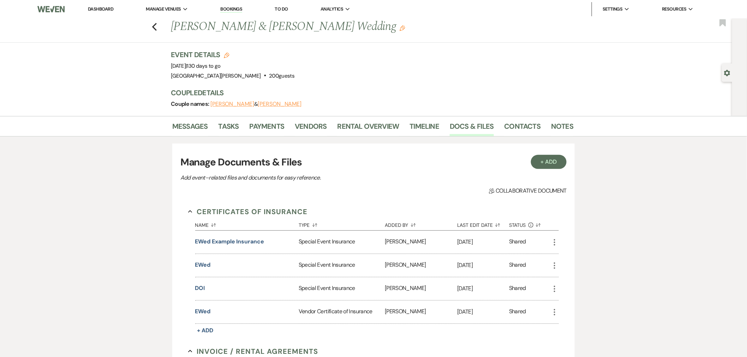
click at [92, 10] on link "Dashboard" at bounding box center [100, 9] width 25 height 6
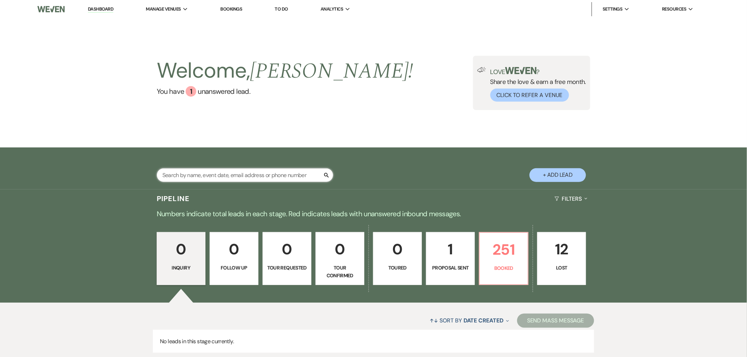
click at [209, 175] on input "text" at bounding box center [245, 175] width 176 height 14
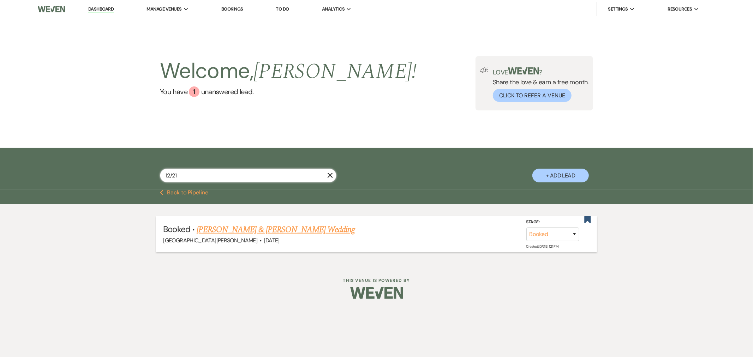
type input "12/21"
drag, startPoint x: 246, startPoint y: 227, endPoint x: 263, endPoint y: 227, distance: 16.6
click at [246, 227] on link "Livia Lynch & Grant Whisman's Wedding" at bounding box center [276, 229] width 158 height 13
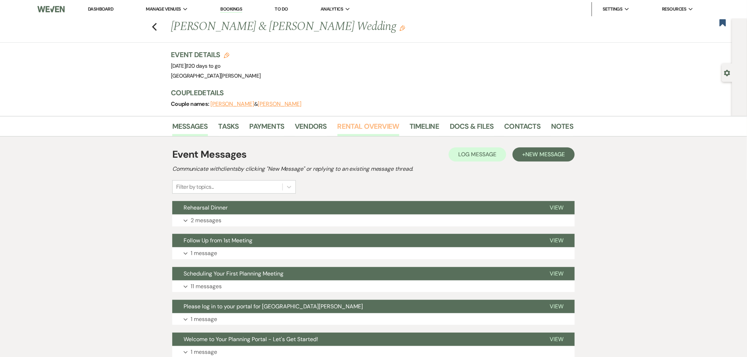
click at [351, 126] on link "Rental Overview" at bounding box center [368, 129] width 62 height 16
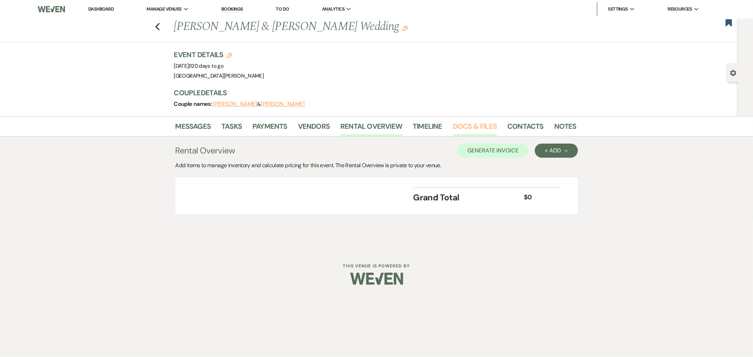
click at [476, 128] on link "Docs & Files" at bounding box center [475, 129] width 44 height 16
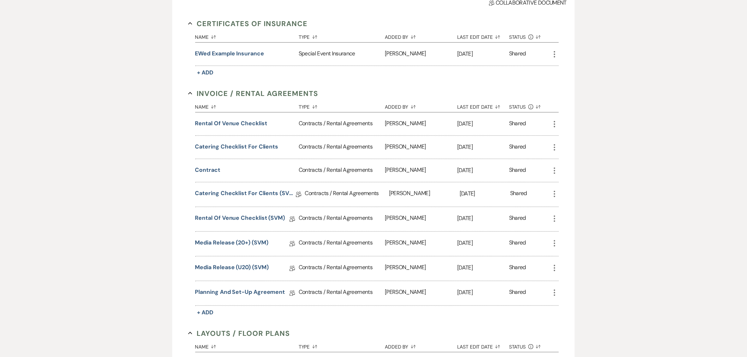
scroll to position [72, 0]
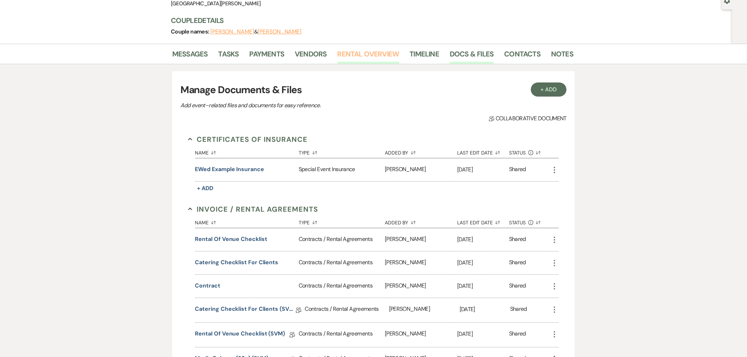
click at [358, 59] on link "Rental Overview" at bounding box center [368, 56] width 62 height 16
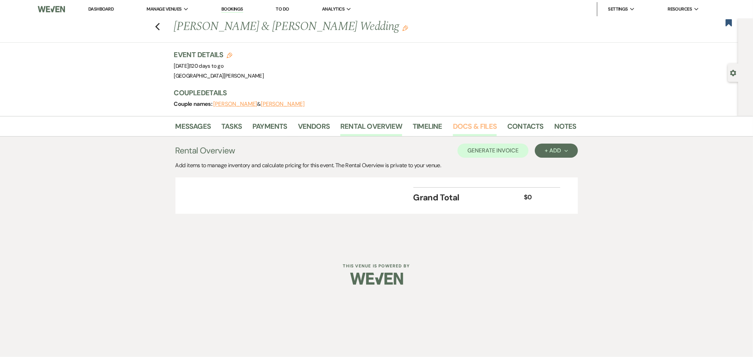
click at [463, 126] on link "Docs & Files" at bounding box center [475, 129] width 44 height 16
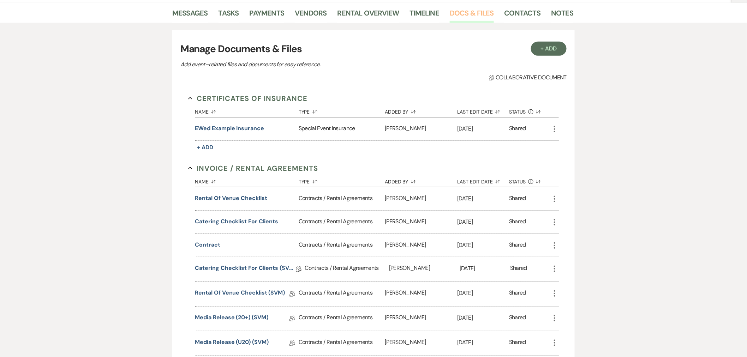
scroll to position [118, 0]
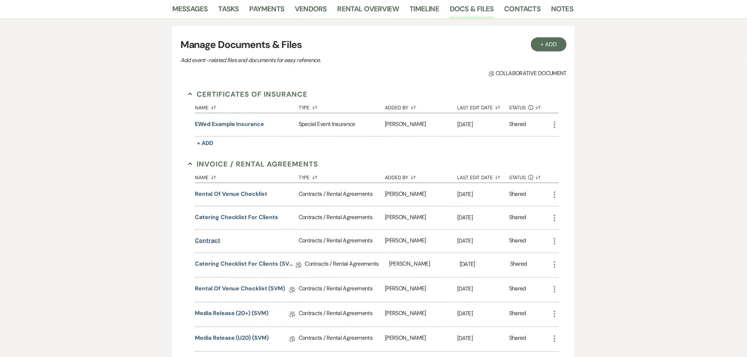
click at [214, 243] on button "Contract" at bounding box center [207, 240] width 25 height 8
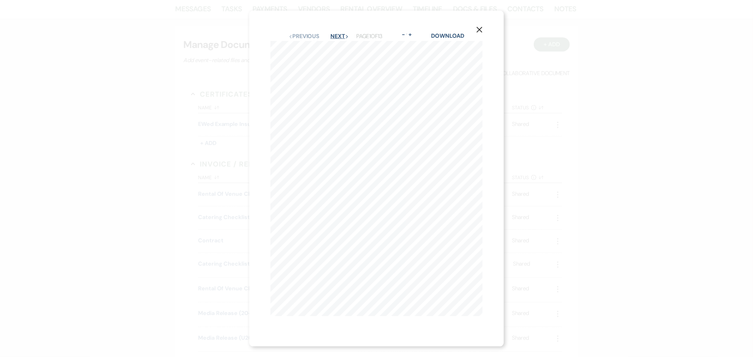
click at [341, 34] on button "Next Next" at bounding box center [339, 37] width 18 height 6
click at [481, 31] on icon "X" at bounding box center [479, 34] width 6 height 6
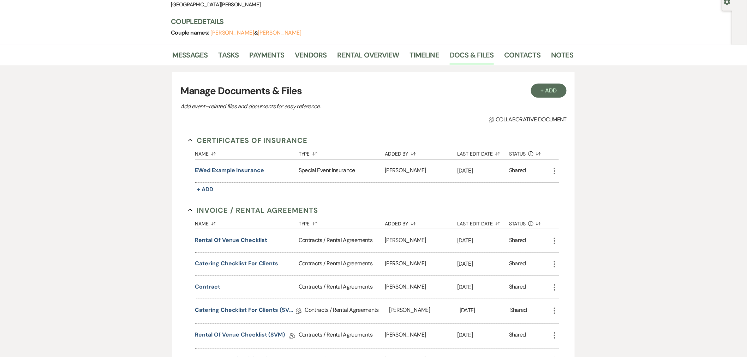
scroll to position [0, 0]
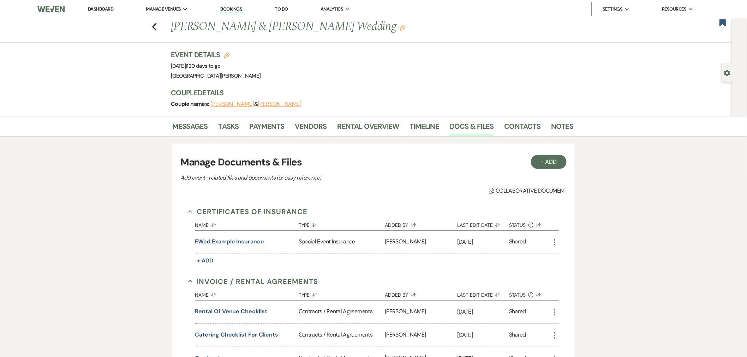
drag, startPoint x: 105, startPoint y: 11, endPoint x: 110, endPoint y: 16, distance: 7.0
click at [105, 11] on link "Dashboard" at bounding box center [100, 9] width 25 height 6
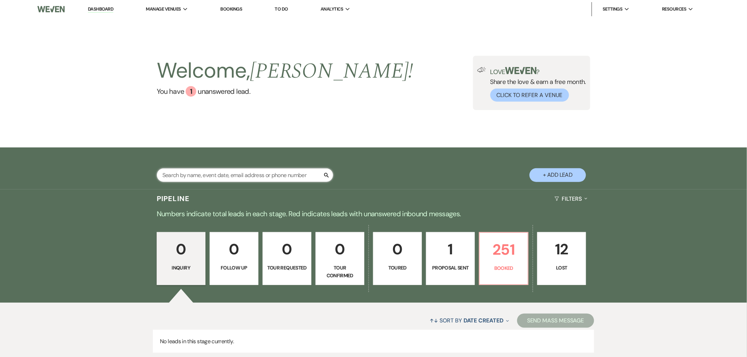
click at [232, 177] on input "text" at bounding box center [245, 175] width 176 height 14
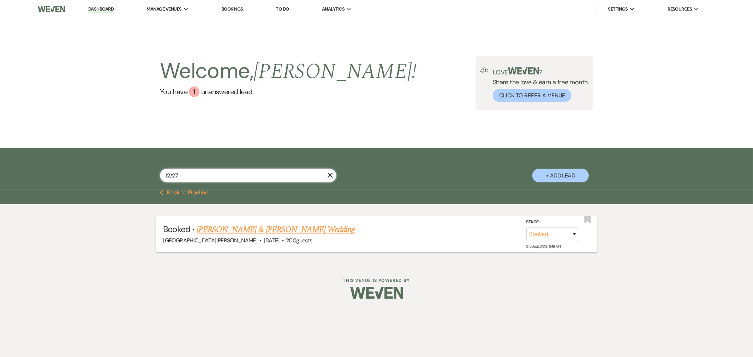
type input "12/27"
click at [287, 233] on link "Zack Clement & Kristie Eifert's Wedding" at bounding box center [276, 229] width 158 height 13
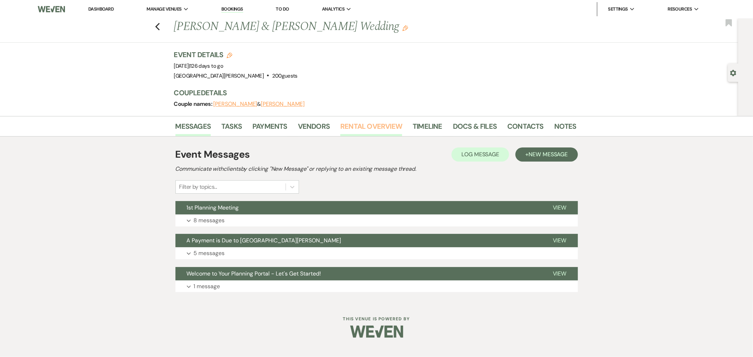
click at [378, 133] on link "Rental Overview" at bounding box center [371, 129] width 62 height 16
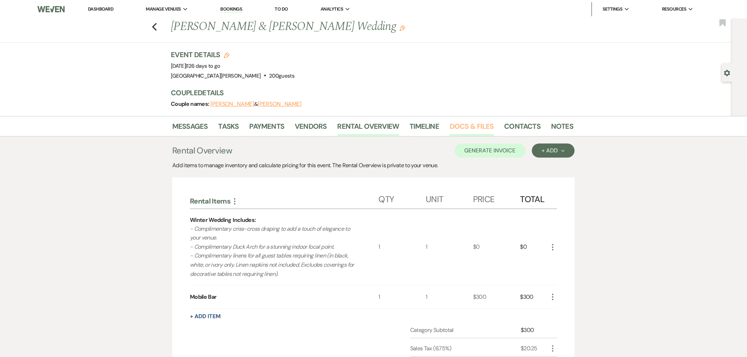
click at [471, 126] on link "Docs & Files" at bounding box center [472, 129] width 44 height 16
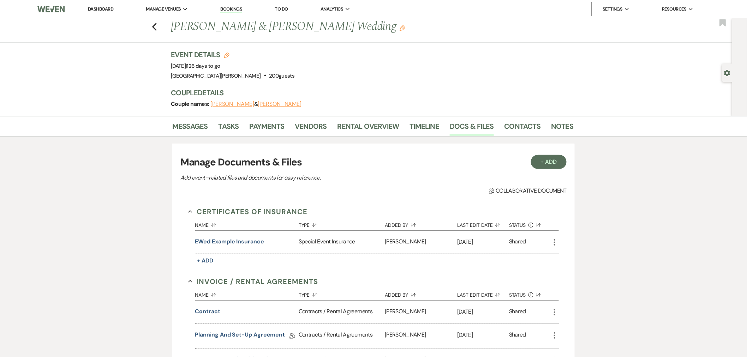
click at [102, 5] on li "Dashboard" at bounding box center [100, 9] width 32 height 14
click at [110, 9] on link "Dashboard" at bounding box center [100, 9] width 25 height 6
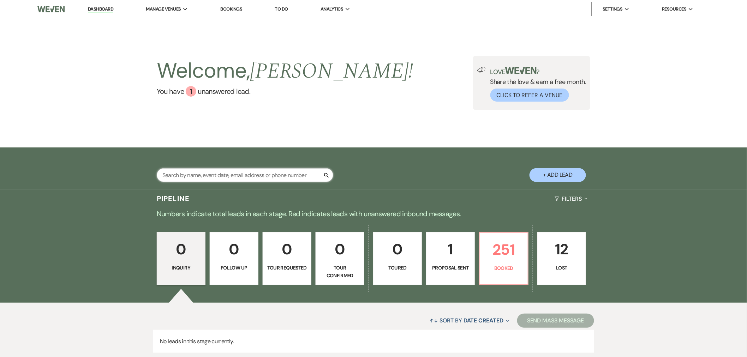
click at [253, 174] on input "text" at bounding box center [245, 175] width 176 height 14
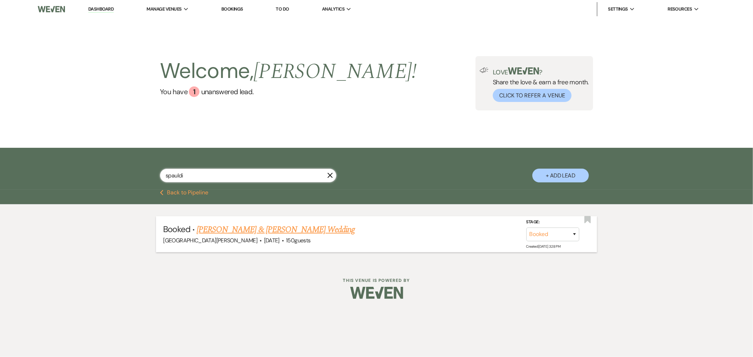
type input "spauldi"
click at [330, 230] on link "Shelby Spaulding & Caleb Spreckels's Wedding" at bounding box center [276, 229] width 158 height 13
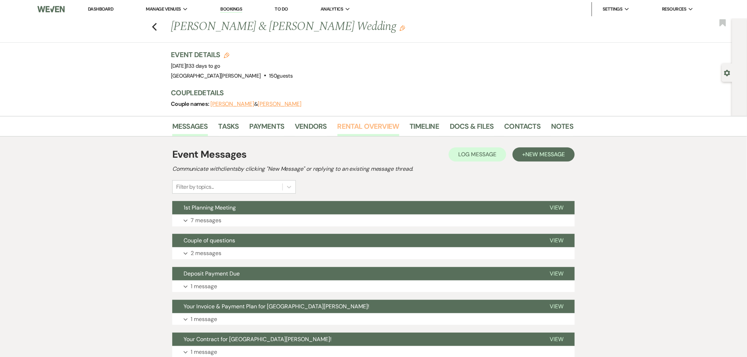
click at [393, 124] on link "Rental Overview" at bounding box center [368, 129] width 62 height 16
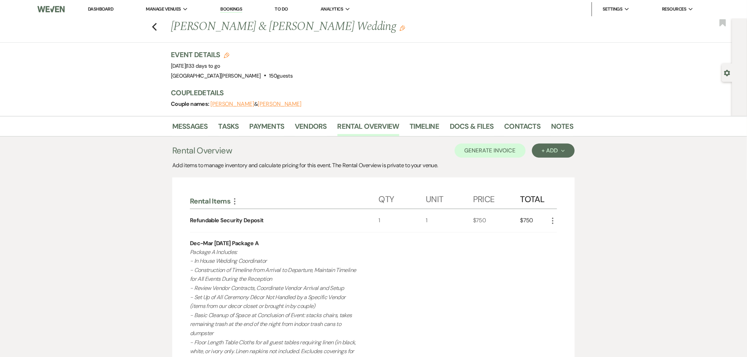
click at [103, 5] on li "Dashboard" at bounding box center [100, 9] width 32 height 14
click at [107, 7] on link "Dashboard" at bounding box center [100, 9] width 25 height 6
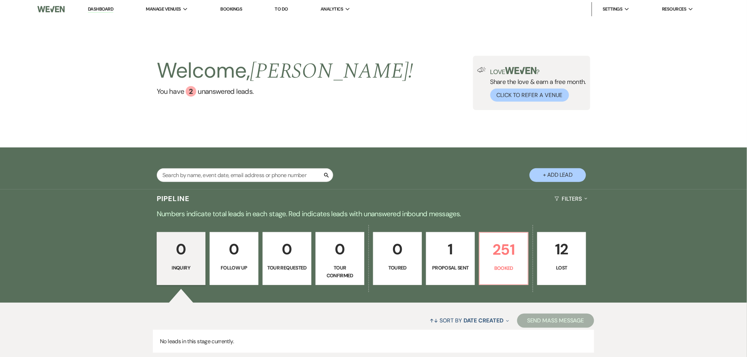
click at [210, 167] on div "Search + Add Lead" at bounding box center [373, 169] width 508 height 37
click at [218, 173] on input "text" at bounding box center [245, 175] width 176 height 14
type input "clement"
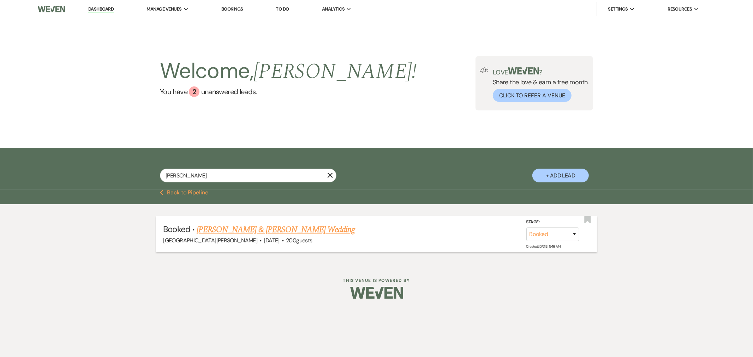
click at [243, 226] on link "Zack Clement & Kristie Eifert's Wedding" at bounding box center [276, 229] width 158 height 13
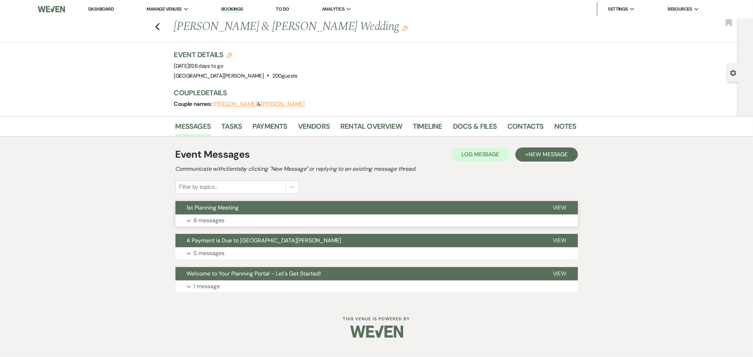
click at [268, 213] on button "1st Planning Meeting" at bounding box center [358, 207] width 366 height 13
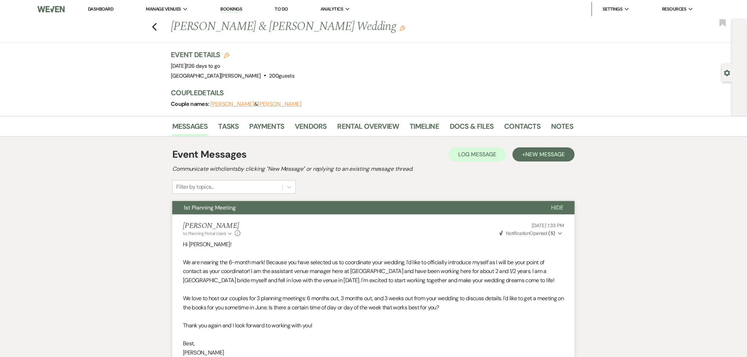
click at [98, 6] on link "Dashboard" at bounding box center [100, 9] width 25 height 6
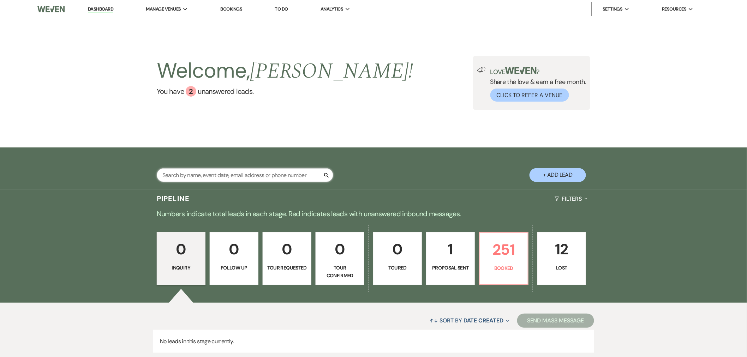
click at [199, 178] on input "text" at bounding box center [245, 175] width 176 height 14
type input "caproni"
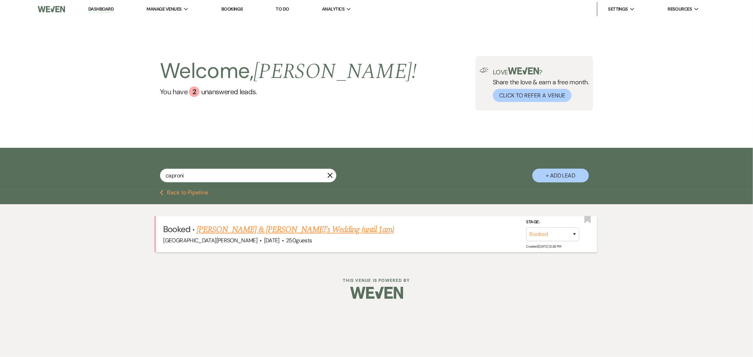
click at [250, 228] on link "Mallory Caproni & Martini's Wedding (until 1am)" at bounding box center [295, 229] width 197 height 13
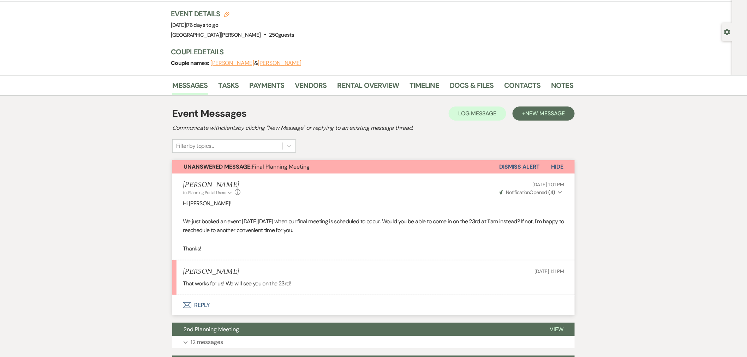
click at [299, 305] on button "Envelope Reply" at bounding box center [373, 305] width 402 height 20
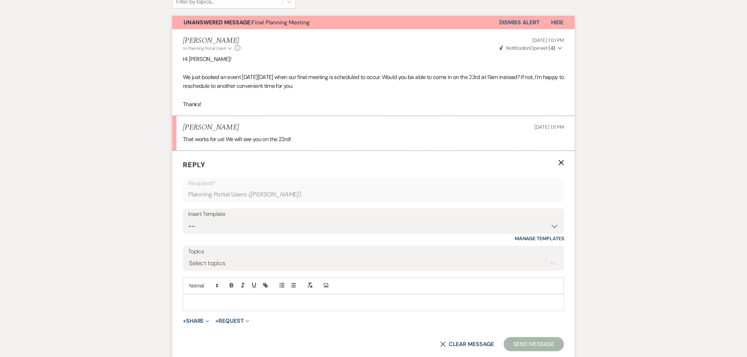
scroll to position [263, 0]
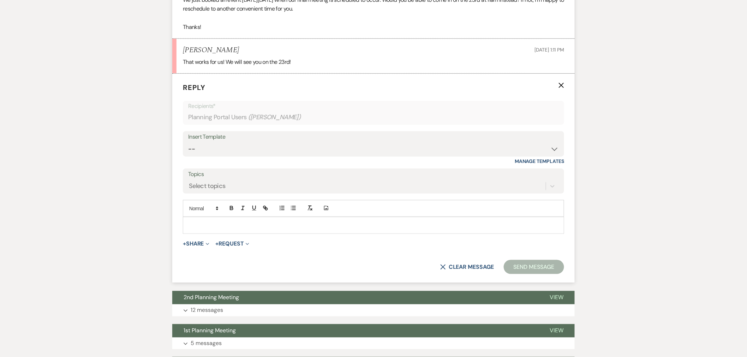
click at [266, 228] on p at bounding box center [373, 226] width 370 height 8
click at [536, 272] on button "Send Message" at bounding box center [534, 267] width 60 height 14
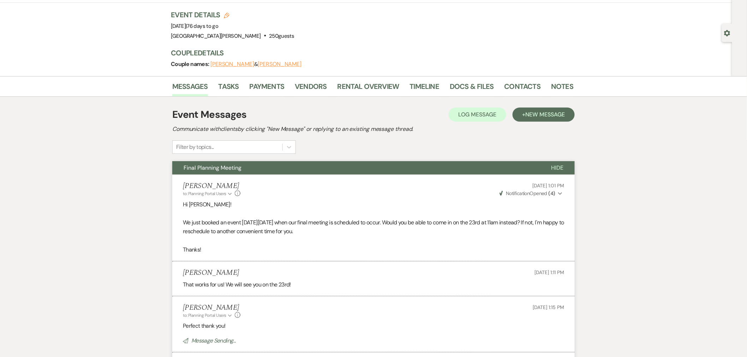
scroll to position [37, 0]
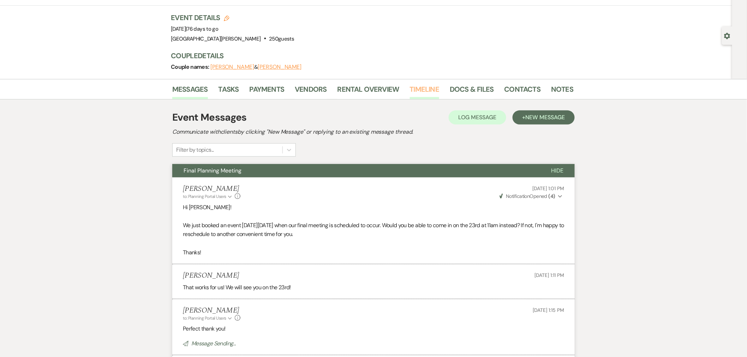
click at [420, 92] on link "Timeline" at bounding box center [425, 92] width 30 height 16
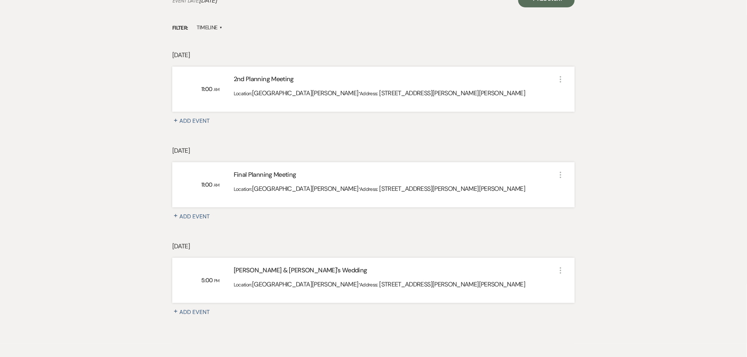
scroll to position [174, 0]
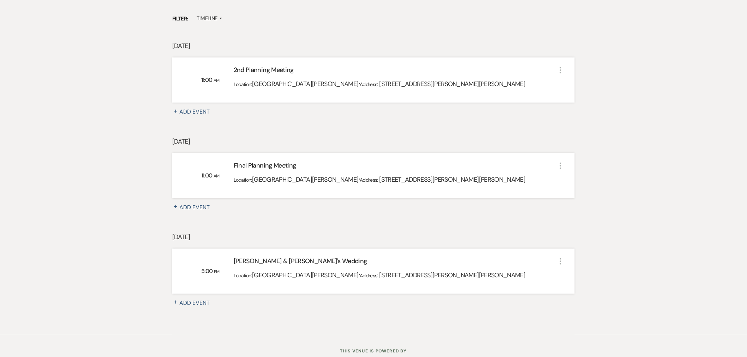
click at [562, 163] on icon "More" at bounding box center [560, 166] width 8 height 8
click at [572, 181] on icon "Pencil" at bounding box center [569, 179] width 5 height 5
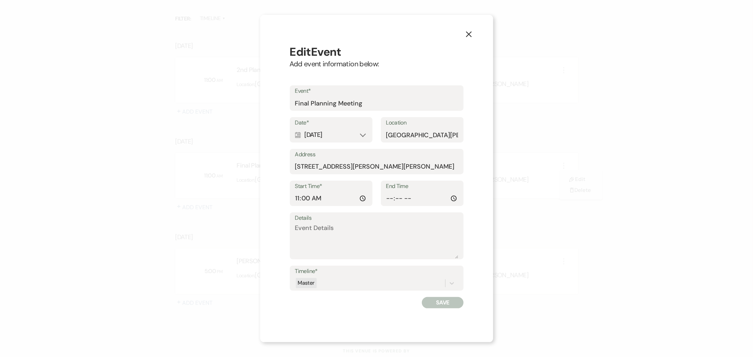
click at [325, 136] on div "Calendar Oct 22, 2025 Expand" at bounding box center [331, 135] width 72 height 14
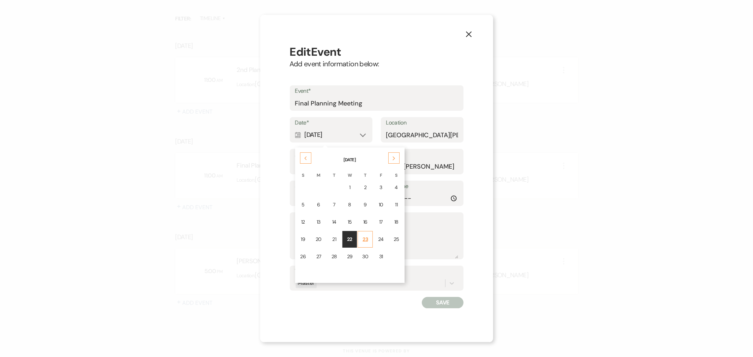
click at [365, 242] on td "23" at bounding box center [365, 239] width 15 height 17
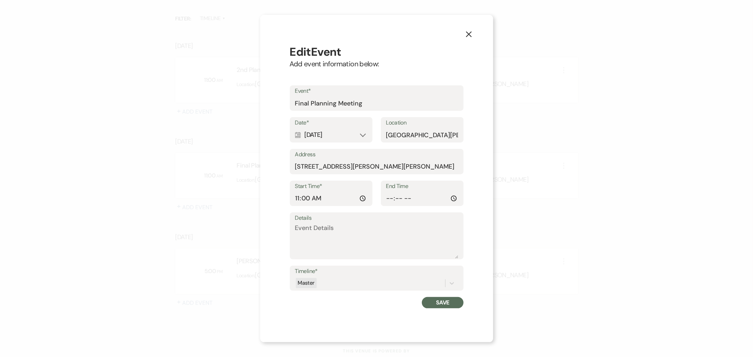
click at [454, 302] on button "Save" at bounding box center [442, 302] width 41 height 11
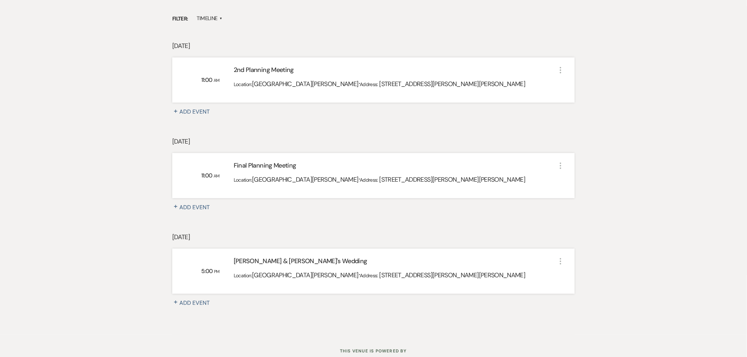
scroll to position [0, 0]
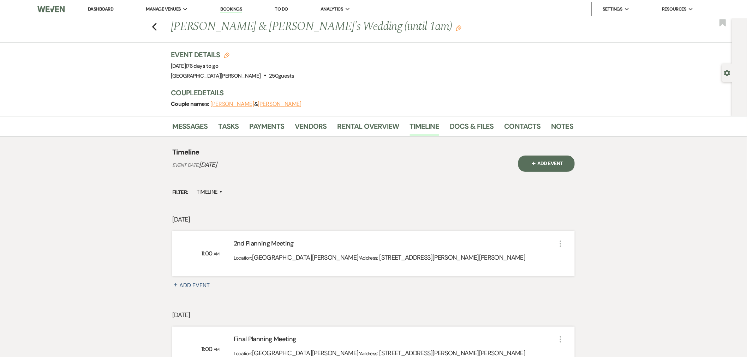
click at [99, 6] on link "Dashboard" at bounding box center [100, 9] width 25 height 6
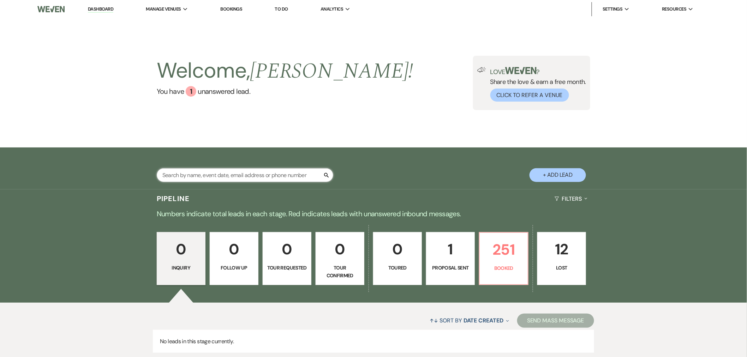
click at [185, 177] on input "text" at bounding box center [245, 175] width 176 height 14
type input "12/20"
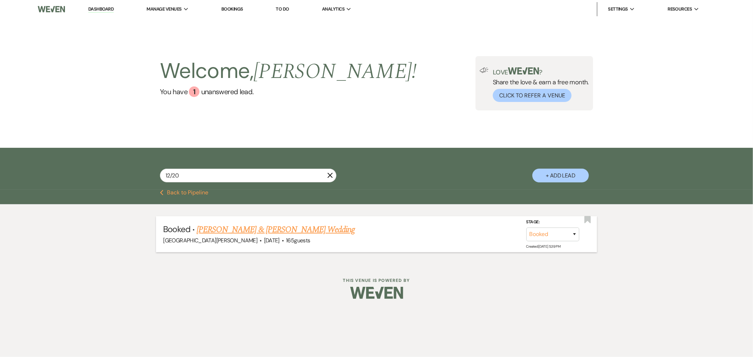
click at [230, 224] on link "Adam Ervin & Hunter Cooper's Wedding" at bounding box center [276, 229] width 158 height 13
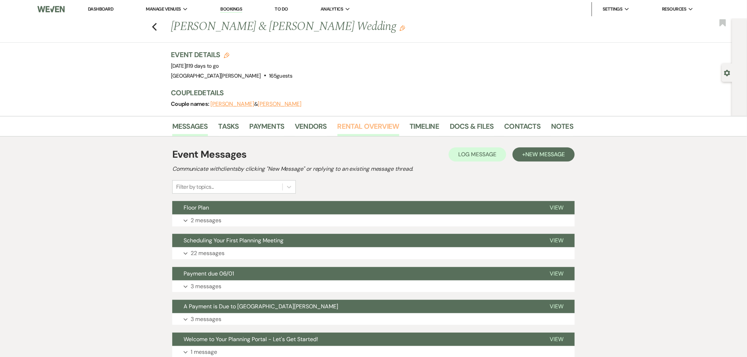
click at [343, 130] on link "Rental Overview" at bounding box center [368, 129] width 62 height 16
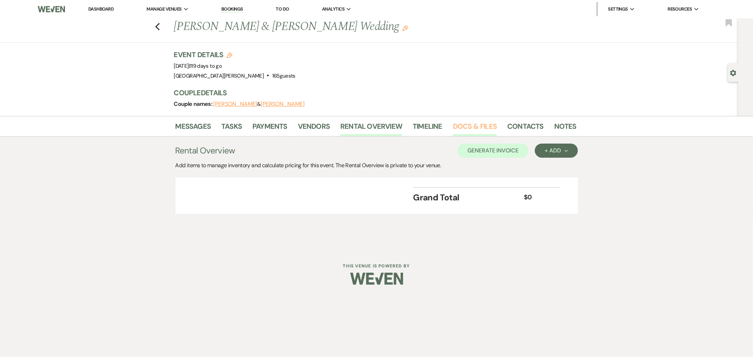
click at [454, 122] on link "Docs & Files" at bounding box center [475, 129] width 44 height 16
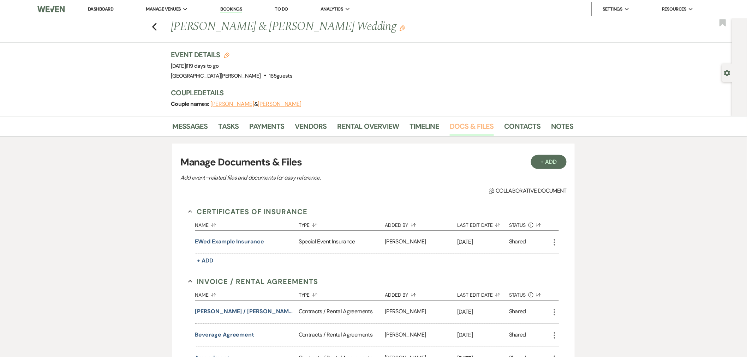
scroll to position [26, 0]
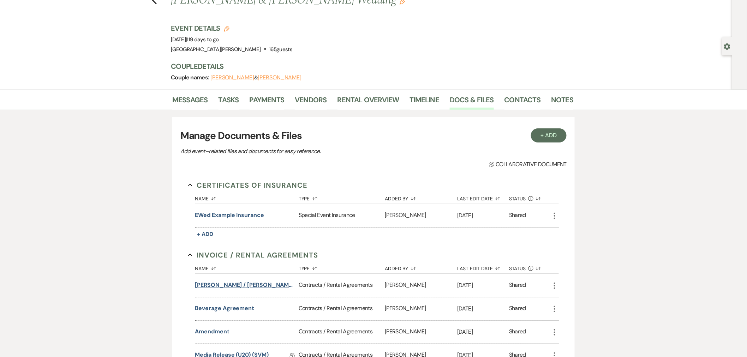
click at [248, 285] on button "Cooper / Ervin Wedding (1am end)" at bounding box center [245, 285] width 101 height 8
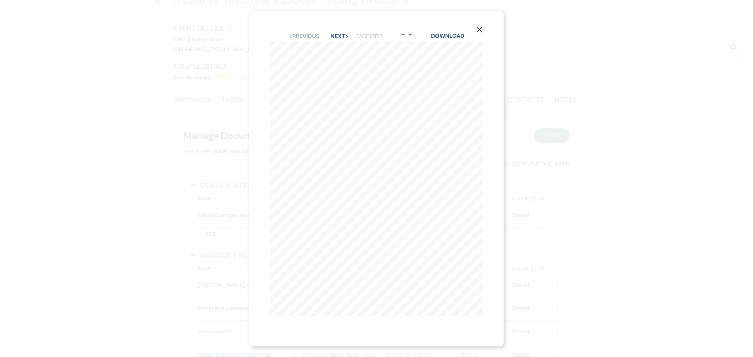
click at [482, 26] on icon "X" at bounding box center [479, 29] width 6 height 6
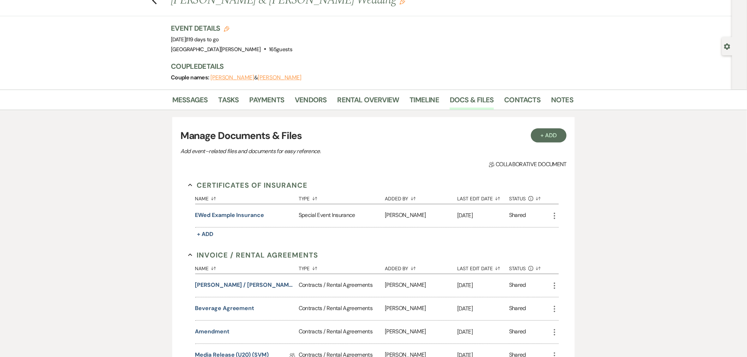
scroll to position [0, 0]
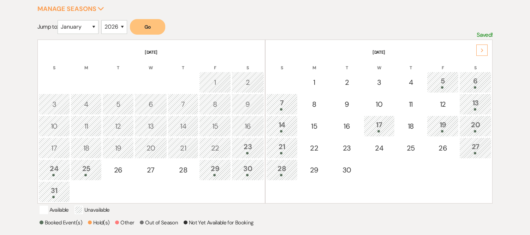
scroll to position [118, 0]
click at [481, 44] on div "Next" at bounding box center [481, 49] width 11 height 11
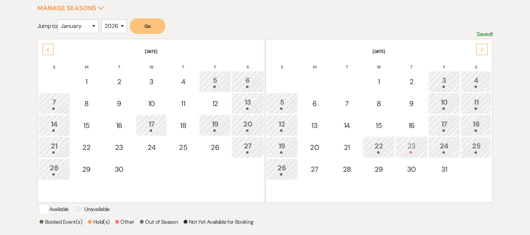
click at [481, 44] on div "Next" at bounding box center [481, 49] width 11 height 11
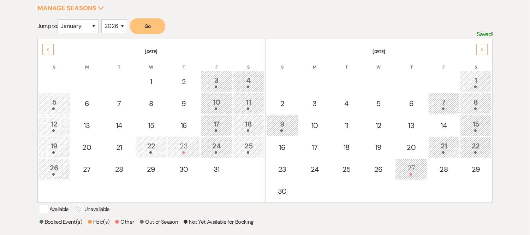
click at [481, 48] on use at bounding box center [482, 50] width 2 height 4
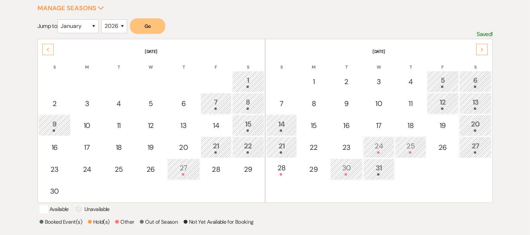
click at [482, 50] on icon "Next" at bounding box center [482, 50] width 4 height 4
